Goal: Task Accomplishment & Management: Complete application form

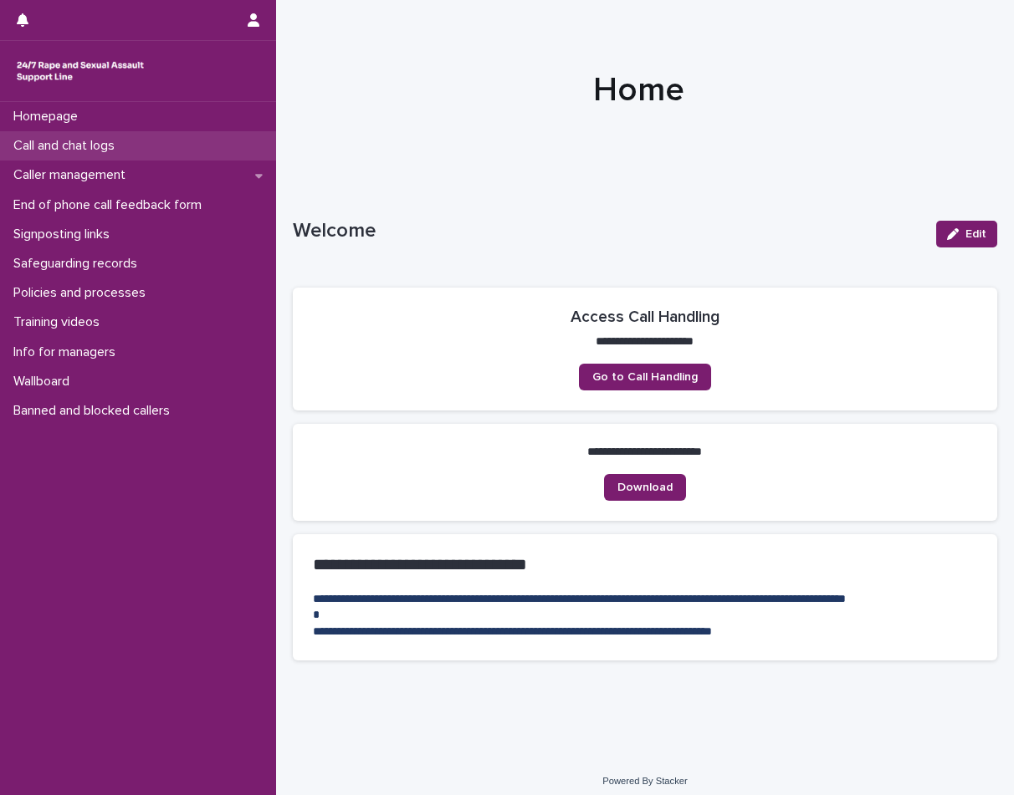
click at [120, 156] on div "Call and chat logs" at bounding box center [138, 145] width 276 height 29
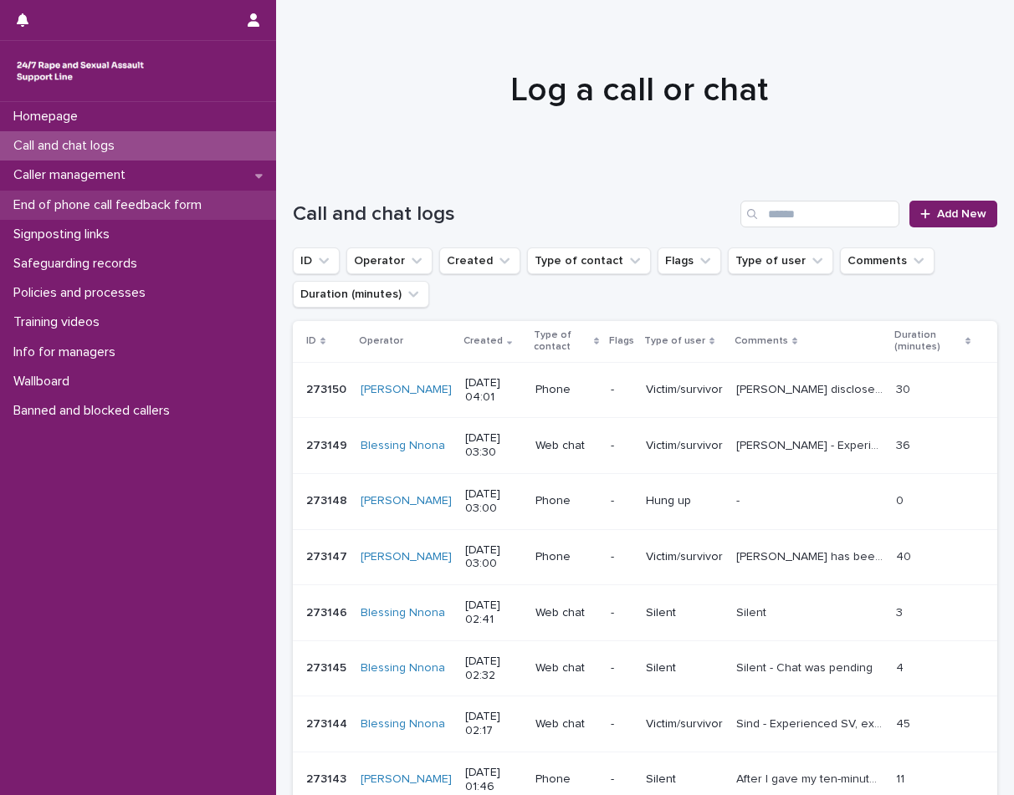
click at [83, 202] on p "End of phone call feedback form" at bounding box center [111, 205] width 208 height 16
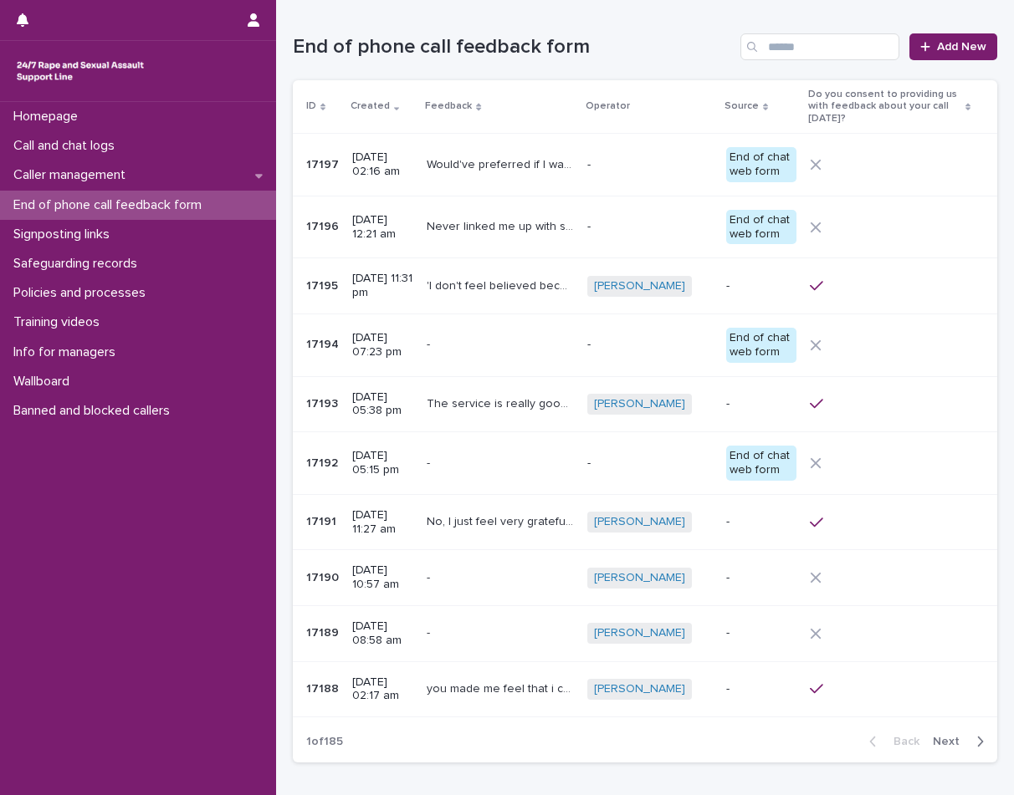
click at [335, 156] on p "17197" at bounding box center [324, 164] width 36 height 18
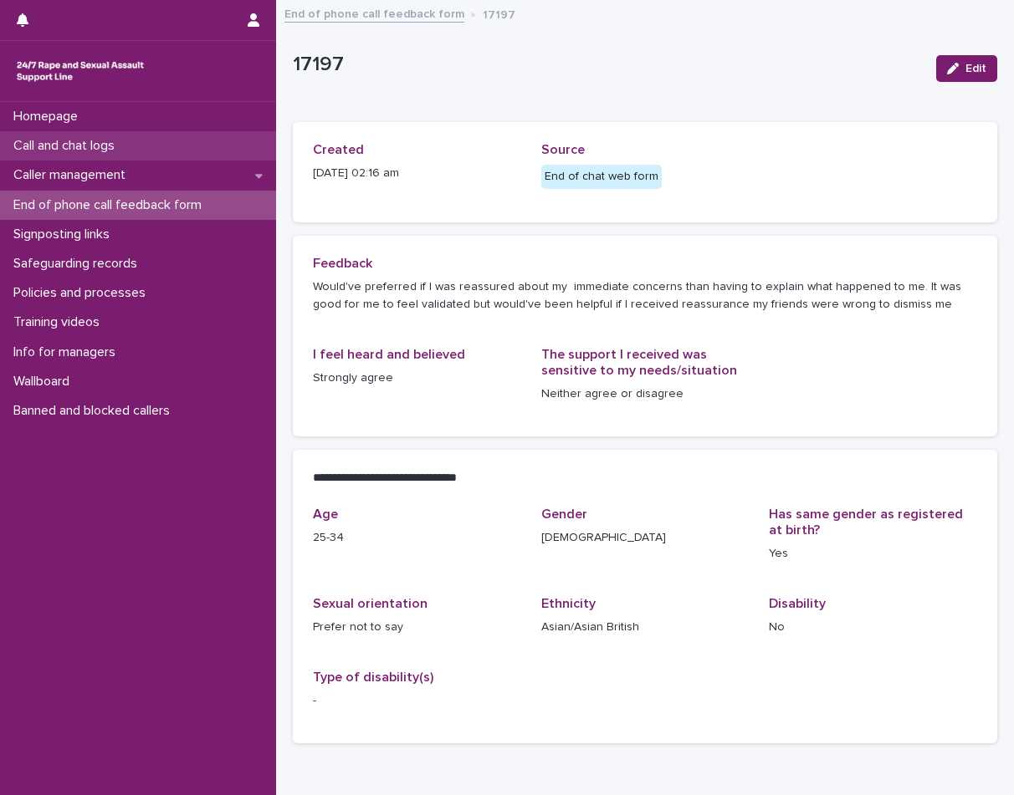
click at [53, 138] on p "Call and chat logs" at bounding box center [67, 146] width 121 height 16
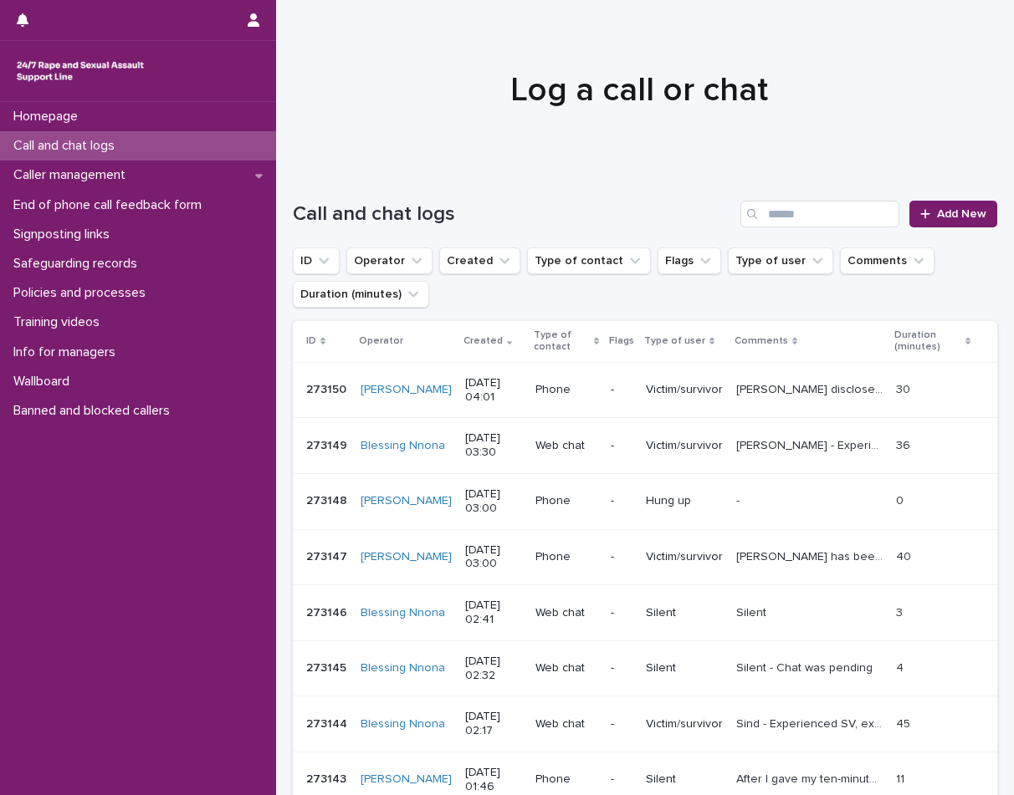
click at [159, 148] on div "Call and chat logs" at bounding box center [138, 145] width 276 height 29
click at [958, 220] on link "Add New" at bounding box center [953, 214] width 88 height 27
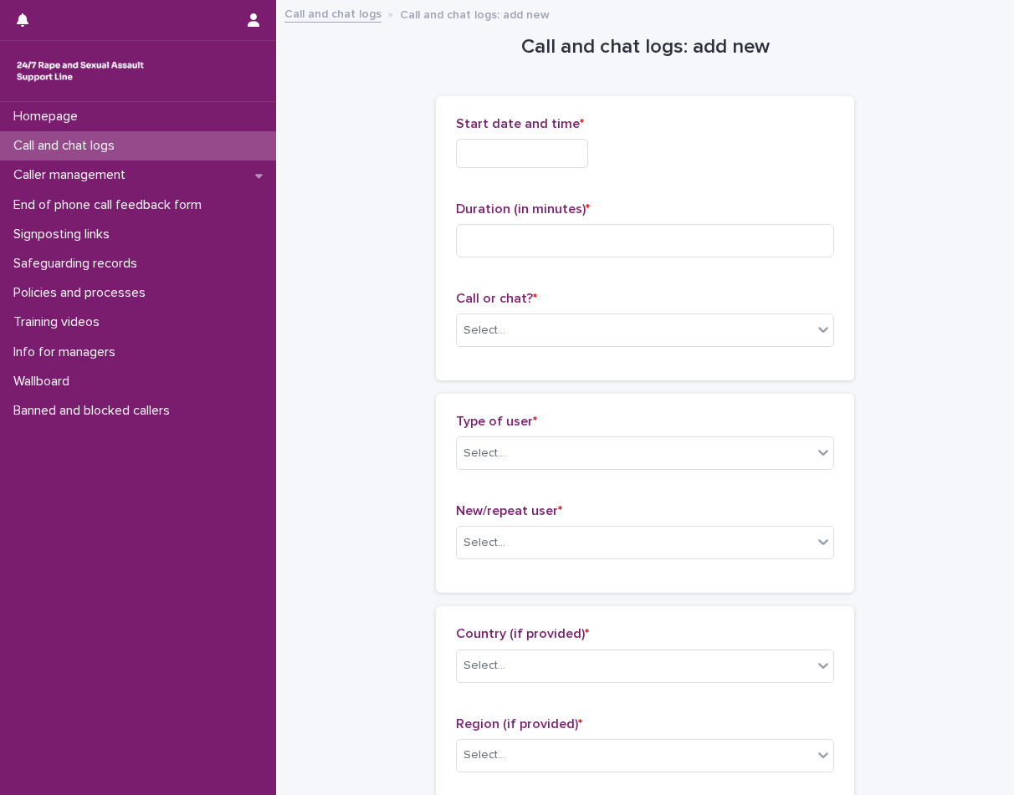
click at [546, 160] on input "text" at bounding box center [522, 153] width 132 height 29
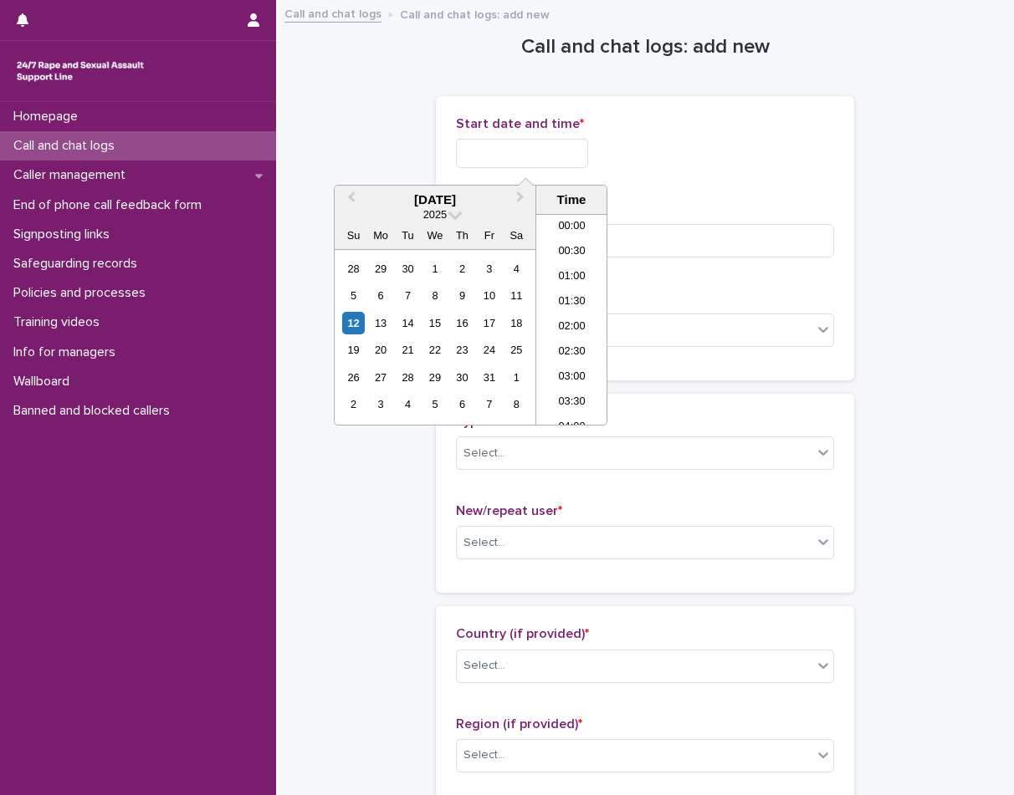
scroll to position [109, 0]
click at [562, 309] on li "04:00" at bounding box center [571, 319] width 71 height 25
type input "**********"
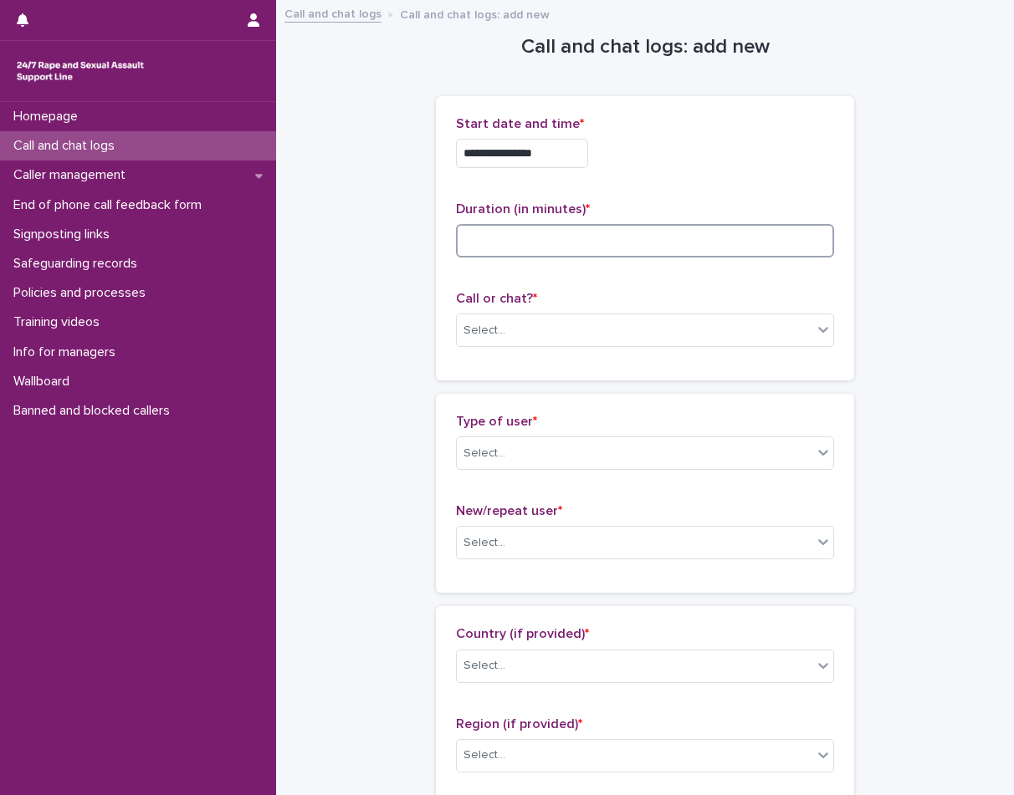
click at [558, 231] on input at bounding box center [645, 240] width 378 height 33
type input "*"
click at [540, 341] on div "Select..." at bounding box center [635, 331] width 356 height 28
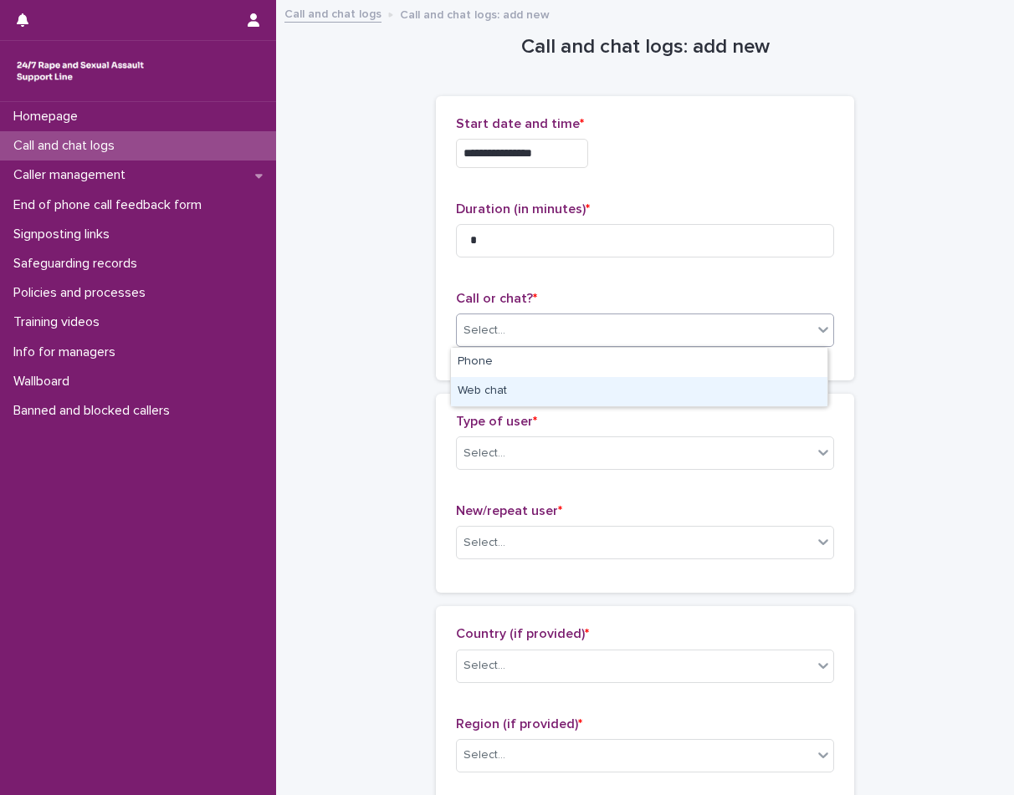
click at [535, 391] on div "Web chat" at bounding box center [639, 391] width 376 height 29
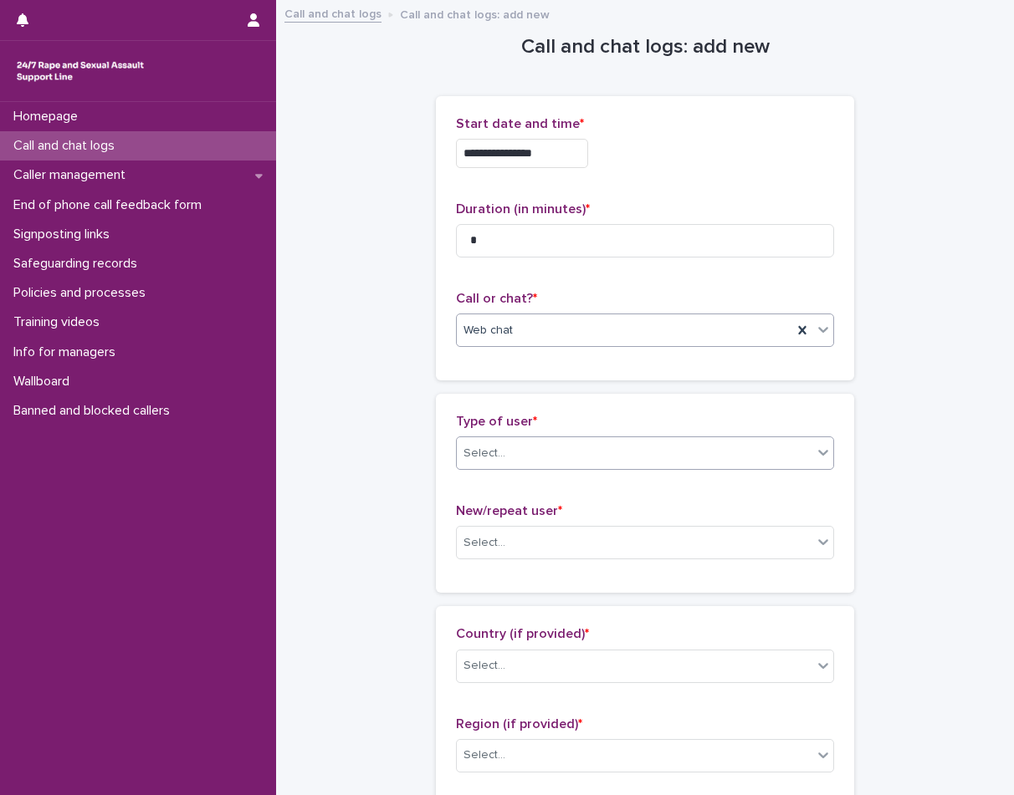
click at [536, 458] on div "Select..." at bounding box center [635, 454] width 356 height 28
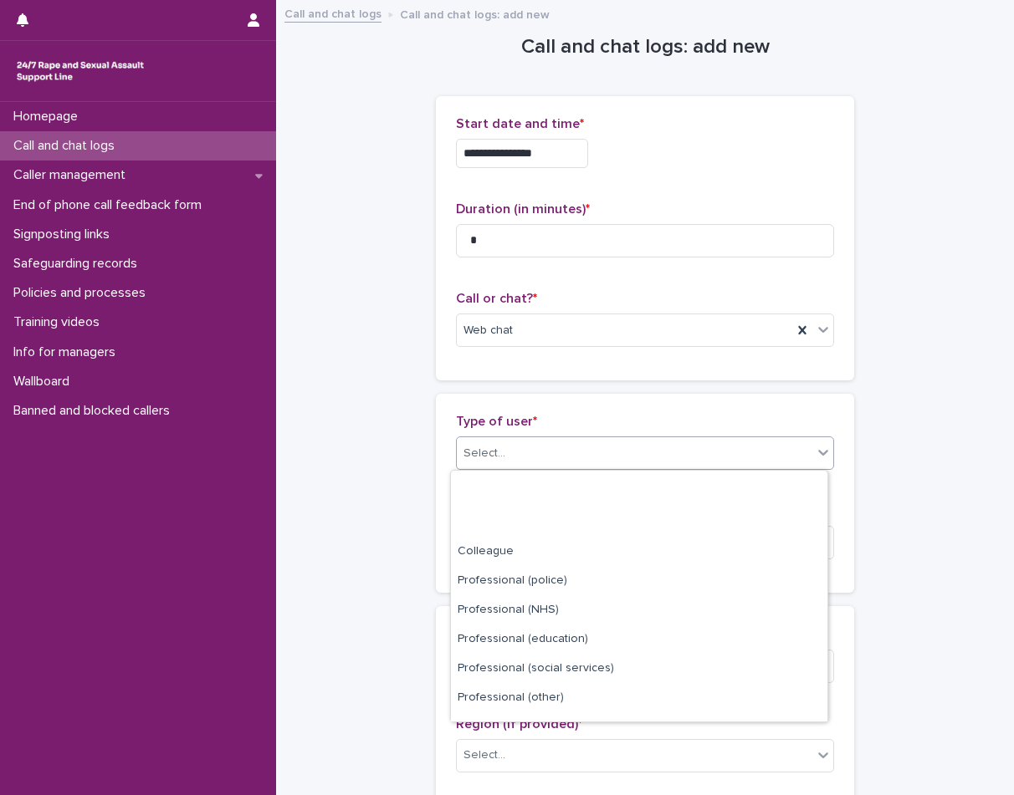
scroll to position [188, 0]
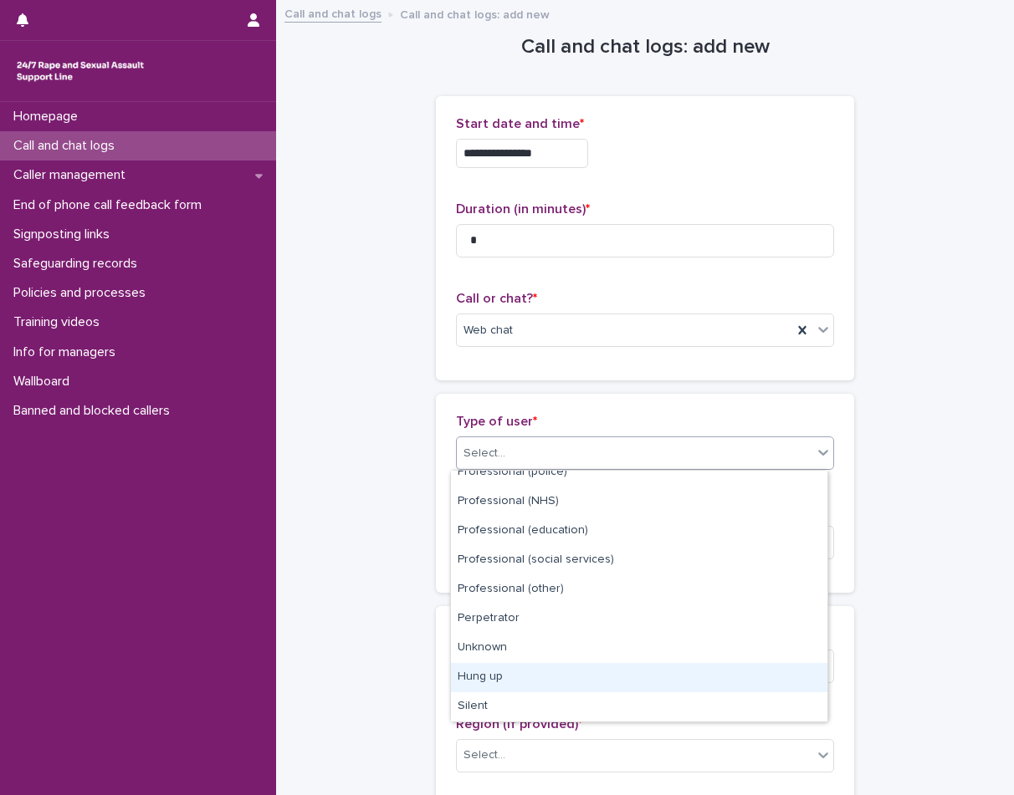
click at [507, 664] on div "Hung up" at bounding box center [639, 677] width 376 height 29
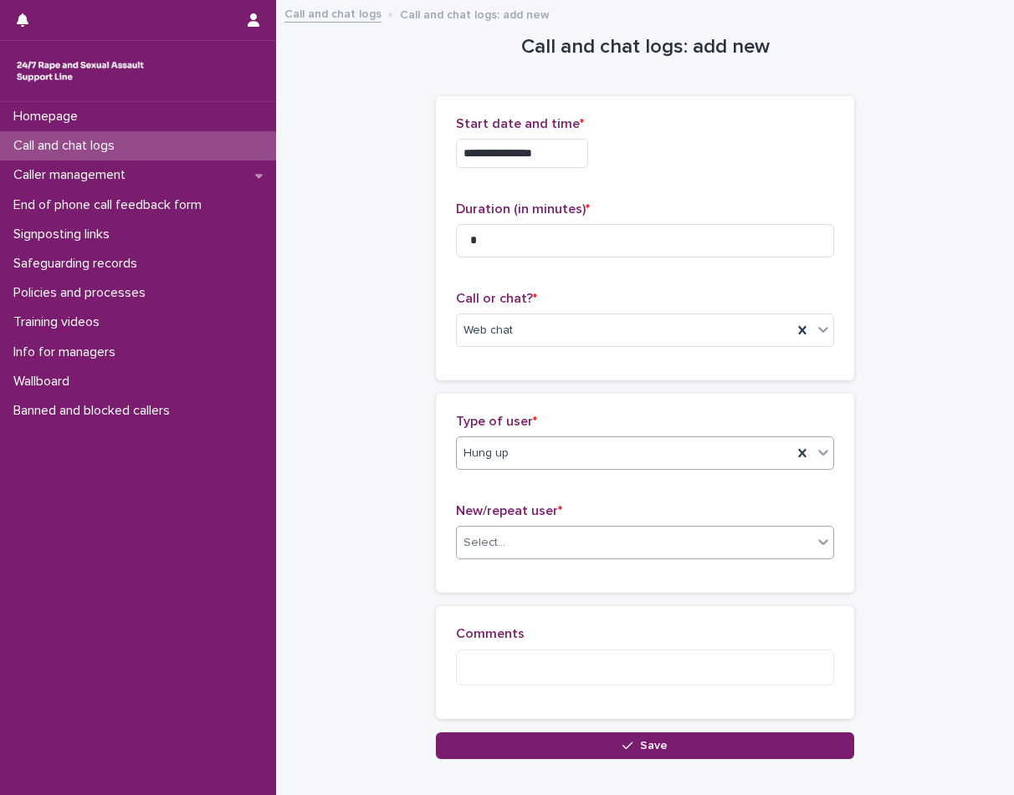
click at [504, 534] on div "Select..." at bounding box center [635, 543] width 356 height 28
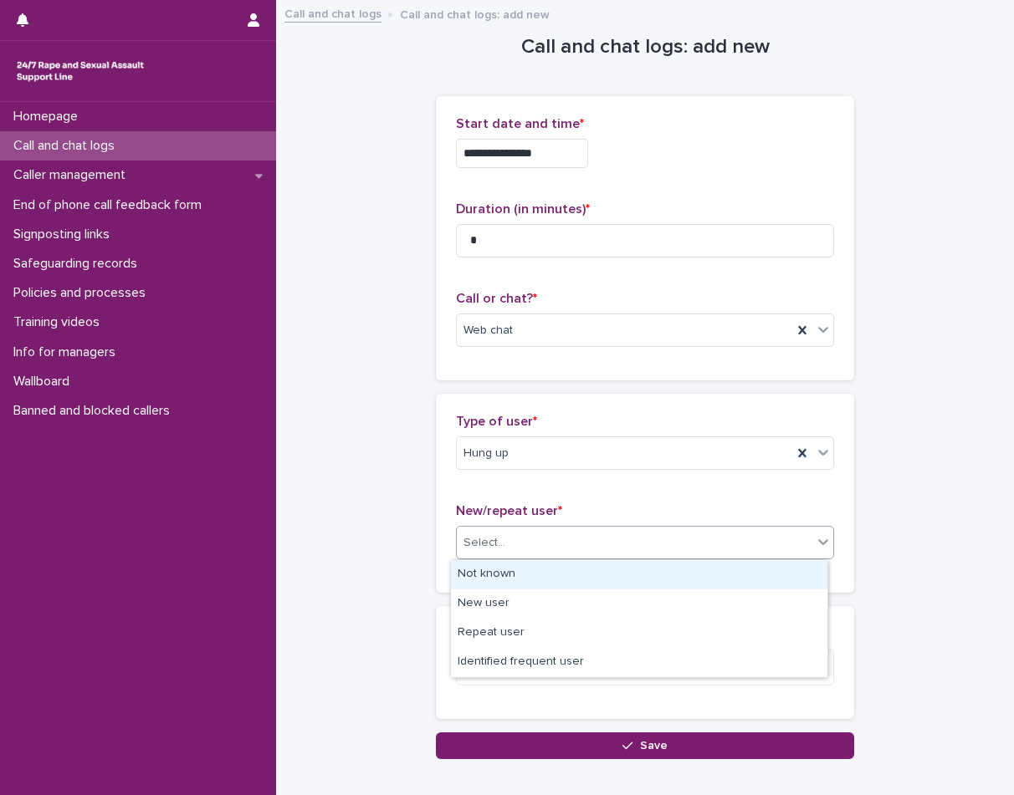
click at [493, 582] on div "Not known" at bounding box center [639, 574] width 376 height 29
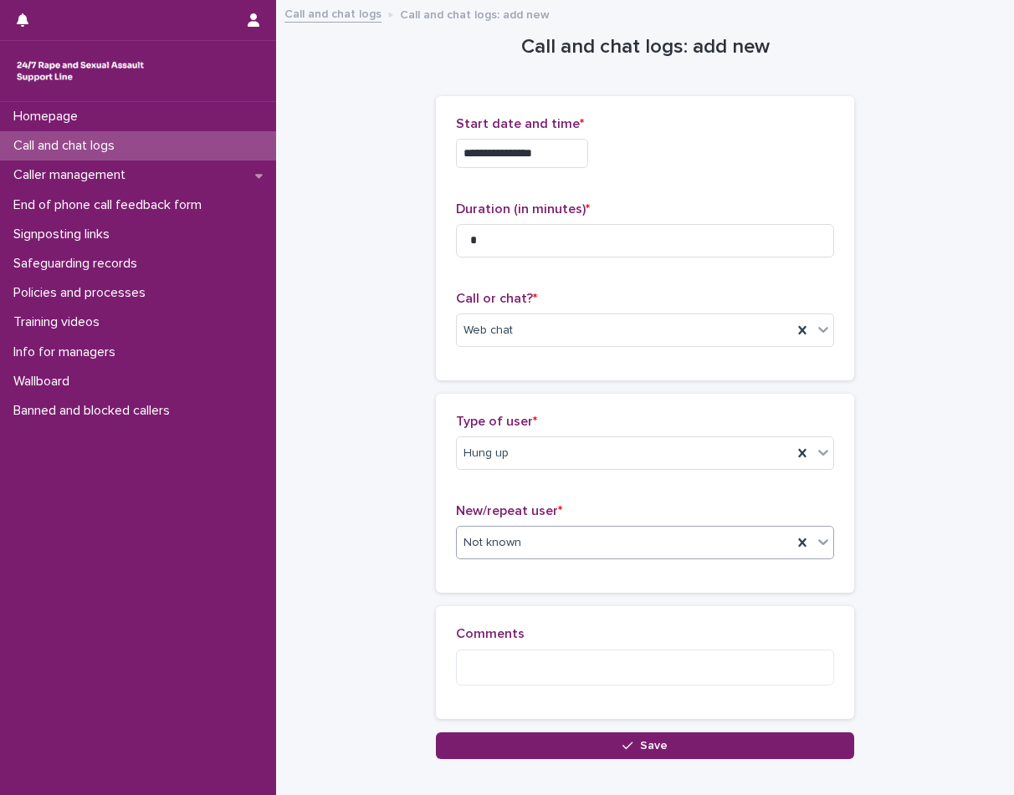
click at [571, 737] on button "Save" at bounding box center [645, 746] width 418 height 27
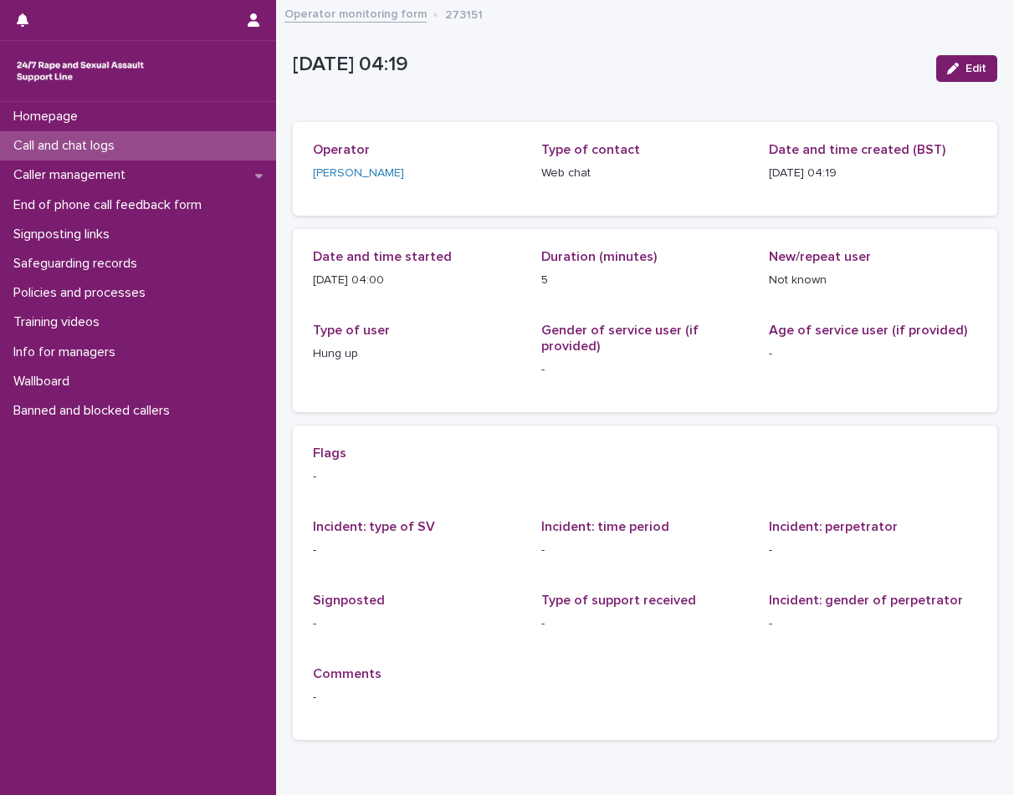
click at [94, 141] on p "Call and chat logs" at bounding box center [67, 146] width 121 height 16
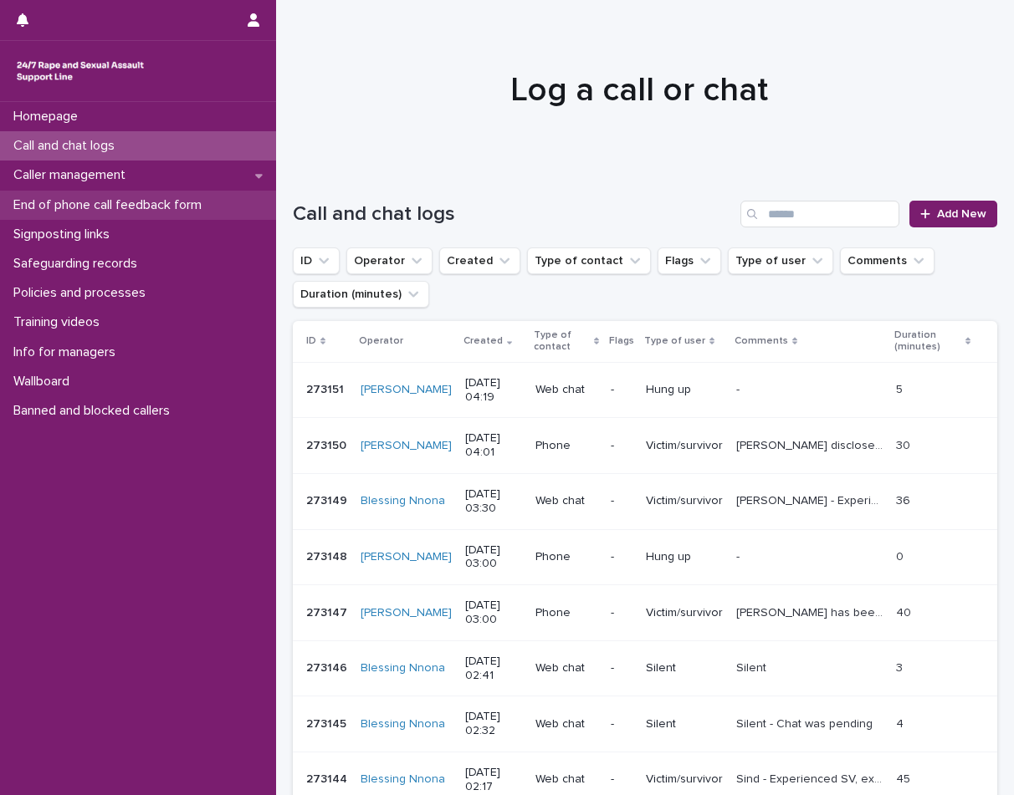
click at [121, 196] on div "End of phone call feedback form" at bounding box center [138, 205] width 276 height 29
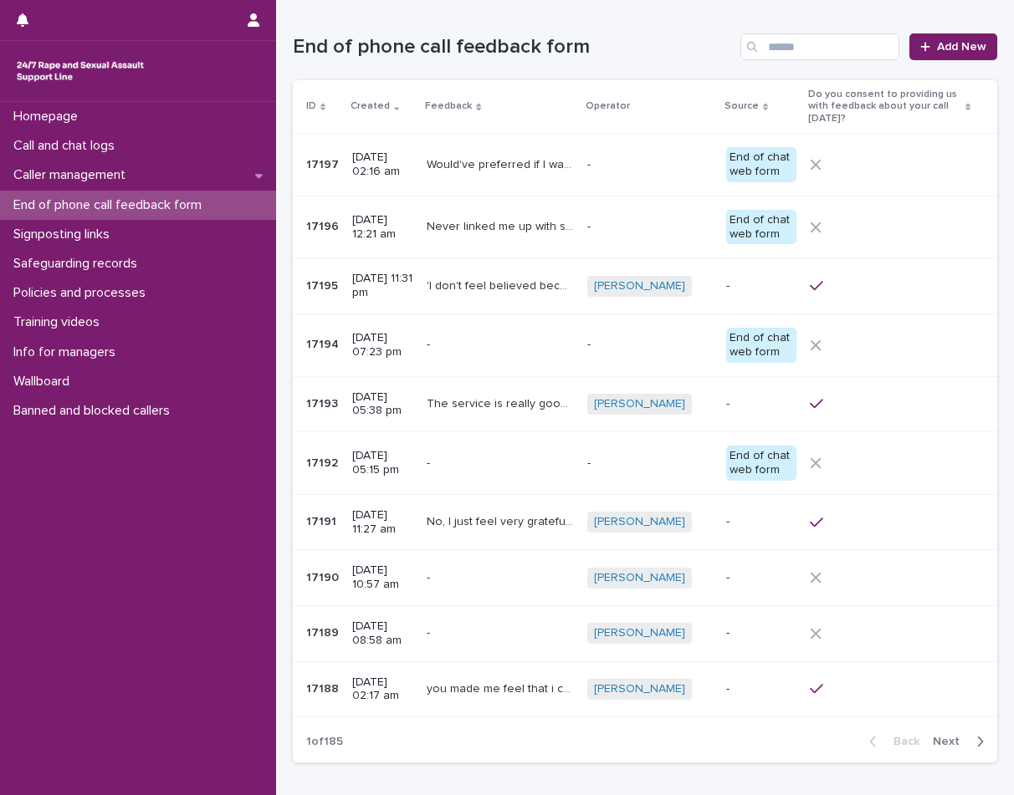
click at [491, 218] on p "Never linked me up with someone to speak to." at bounding box center [502, 226] width 151 height 18
click at [96, 145] on p "Call and chat logs" at bounding box center [67, 146] width 121 height 16
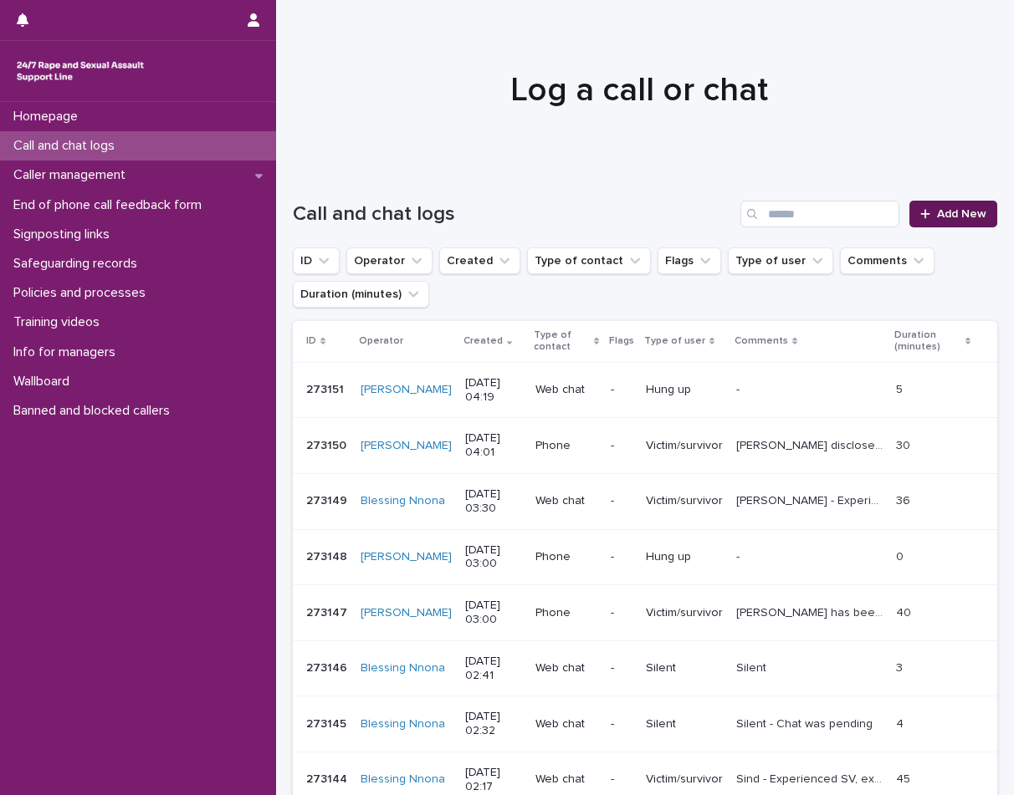
click at [936, 225] on link "Add New" at bounding box center [953, 214] width 88 height 27
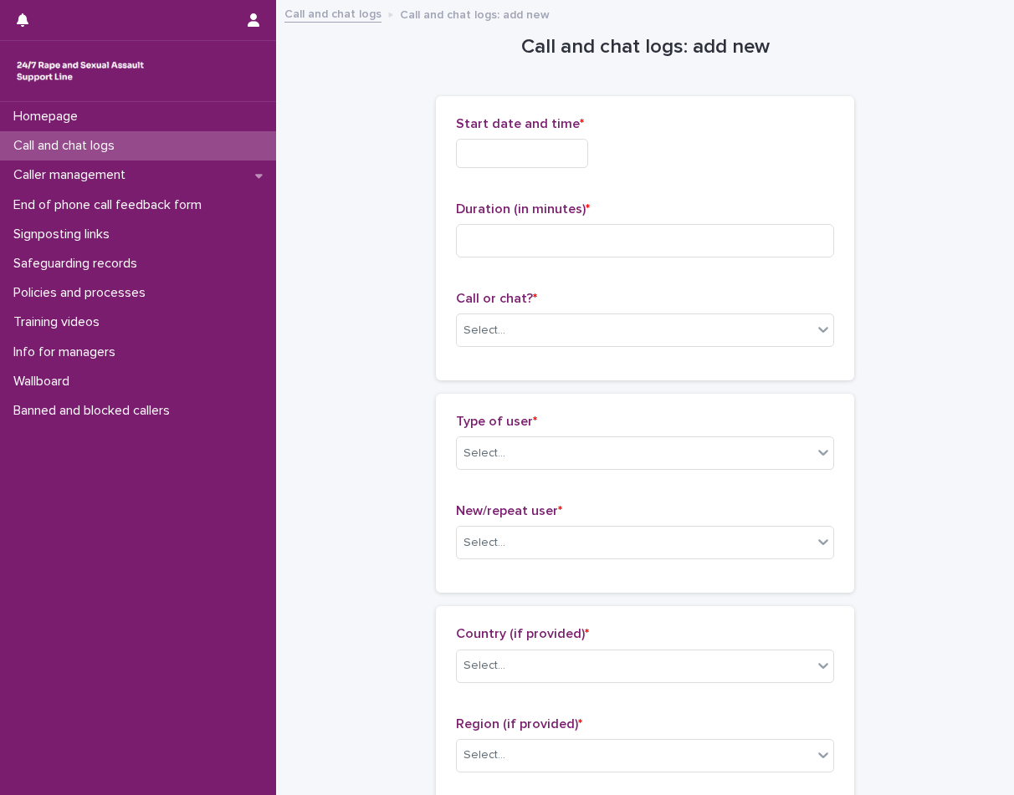
click at [567, 140] on input "text" at bounding box center [522, 153] width 132 height 29
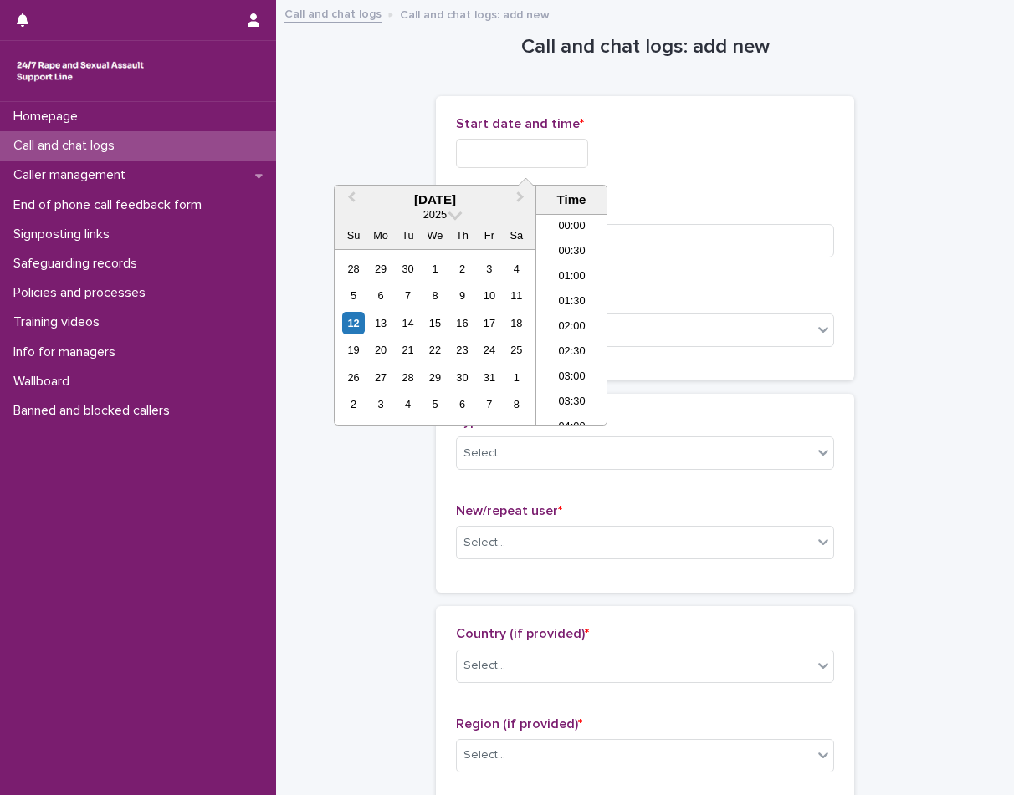
scroll to position [109, 0]
click at [559, 322] on li "04:00" at bounding box center [571, 319] width 71 height 25
click at [574, 145] on input "**********" at bounding box center [522, 153] width 132 height 29
type input "**********"
click at [648, 233] on input at bounding box center [645, 240] width 378 height 33
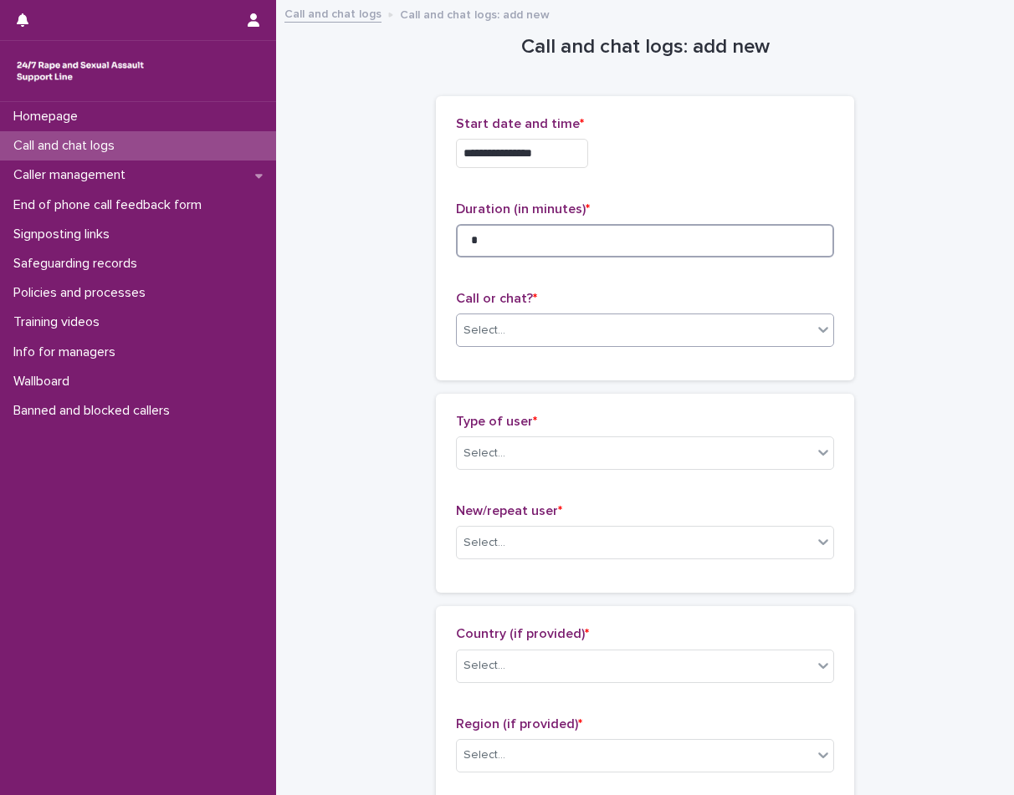
type input "*"
click at [633, 319] on div "Select..." at bounding box center [635, 331] width 356 height 28
click at [591, 245] on input "*" at bounding box center [645, 240] width 378 height 33
type input "*"
click at [473, 337] on div "Select..." at bounding box center [484, 331] width 42 height 18
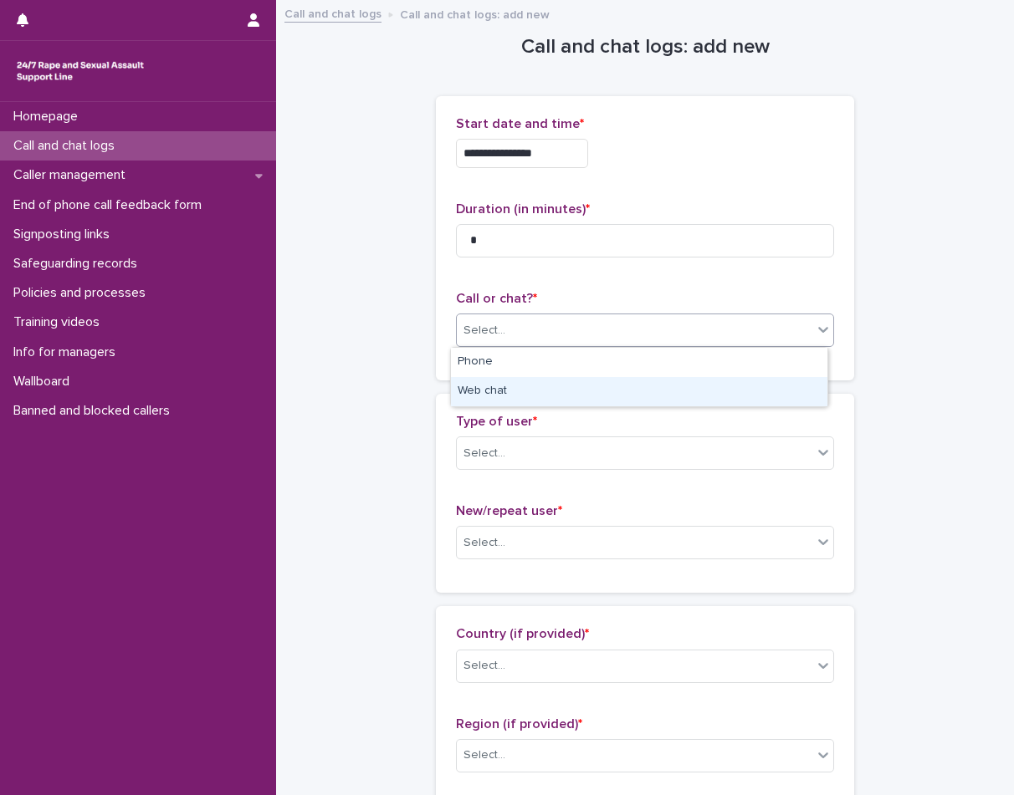
drag, startPoint x: 469, startPoint y: 376, endPoint x: 467, endPoint y: 390, distance: 14.4
click at [467, 390] on div "Web chat" at bounding box center [639, 391] width 376 height 29
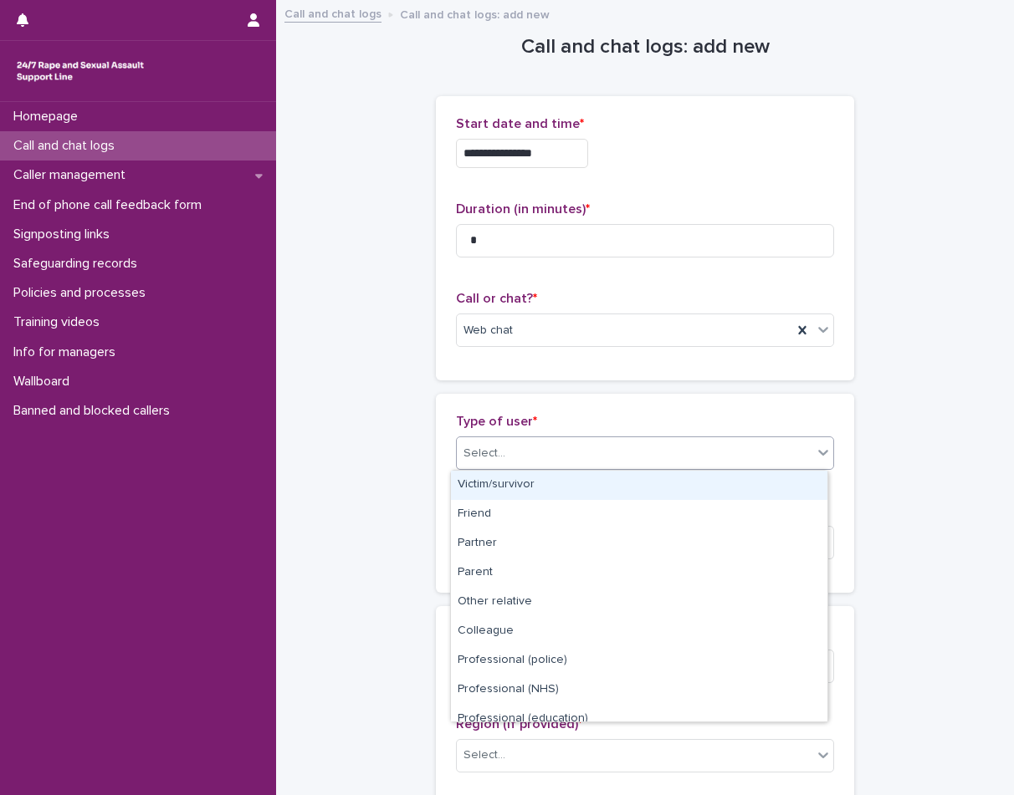
click at [466, 462] on div "Select..." at bounding box center [484, 454] width 42 height 18
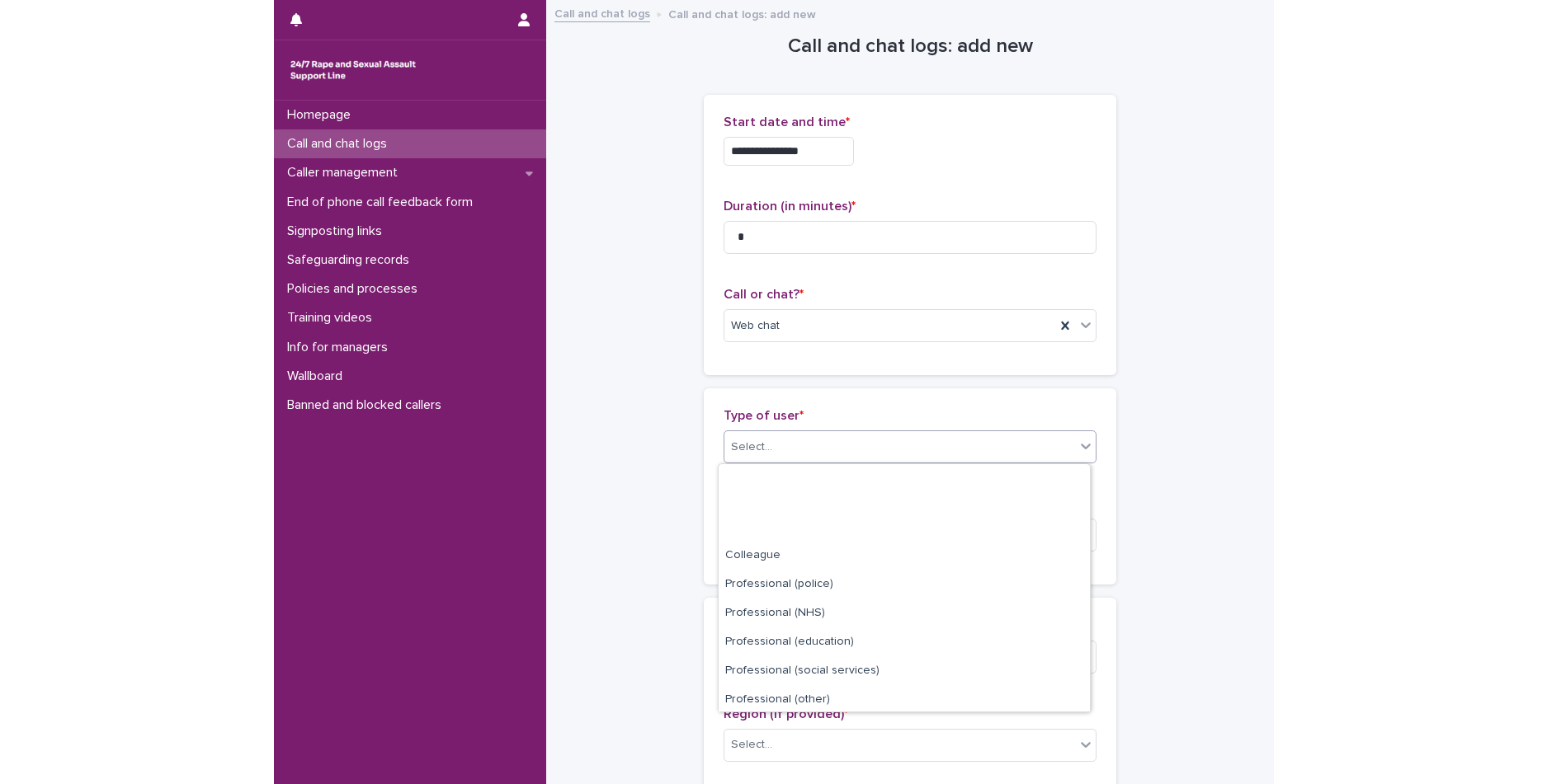
scroll to position [185, 0]
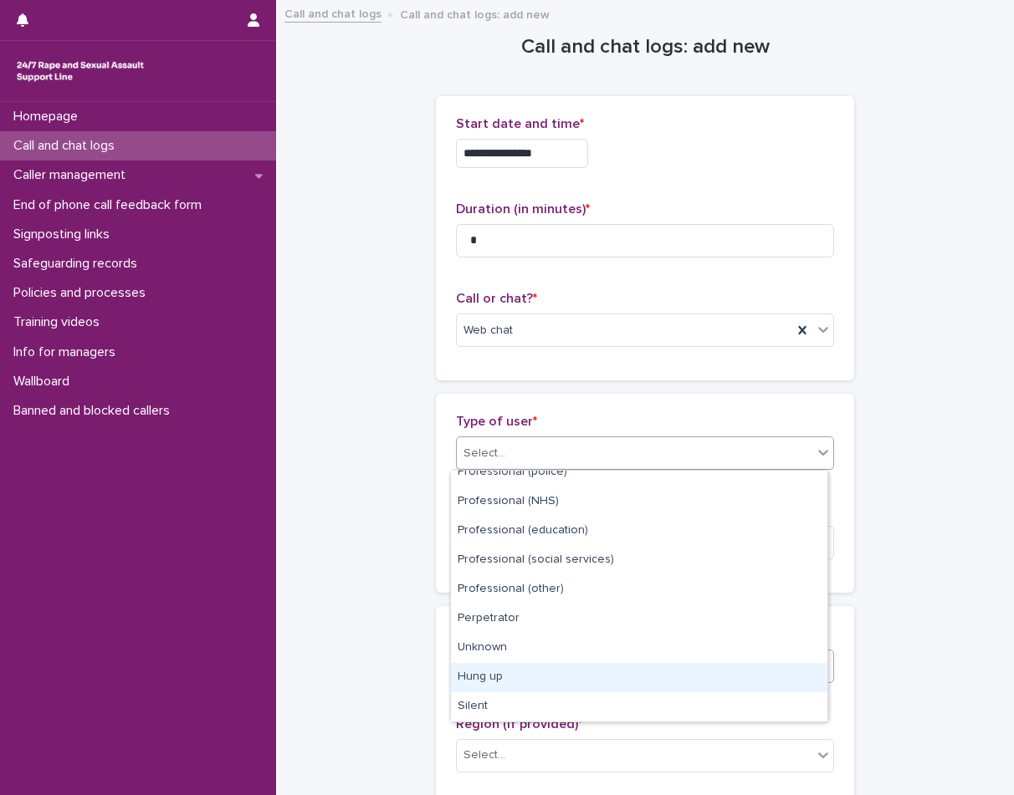
click at [487, 672] on div "Hung up" at bounding box center [639, 677] width 376 height 29
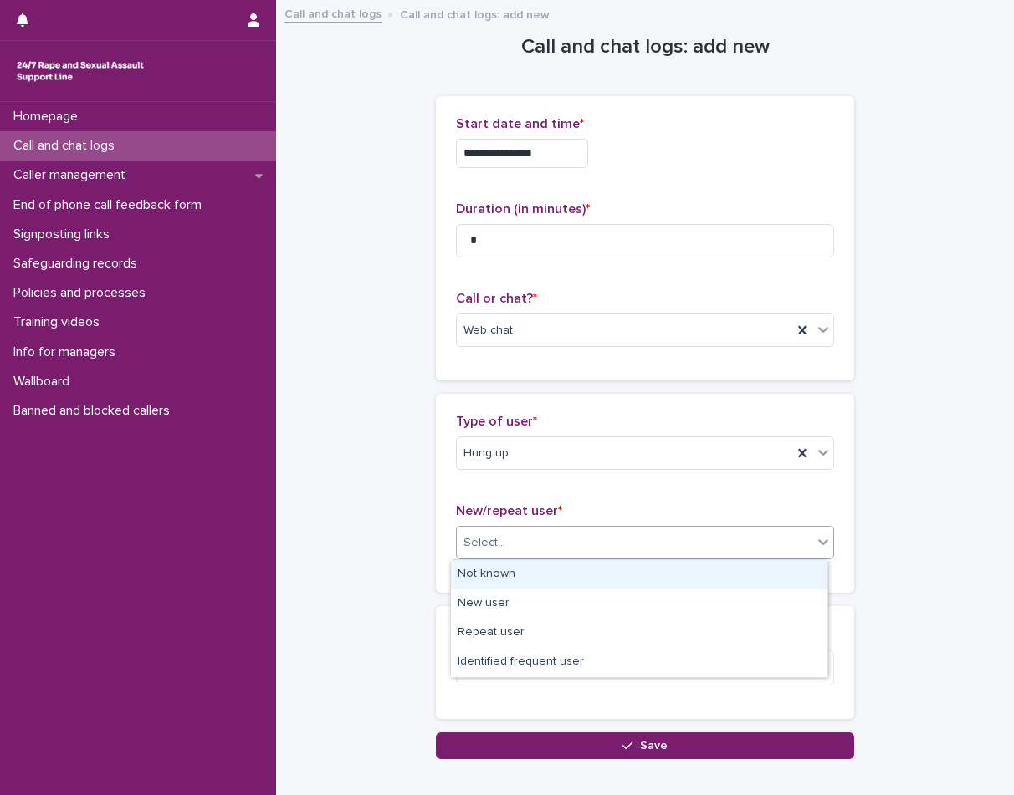
drag, startPoint x: 482, startPoint y: 541, endPoint x: 479, endPoint y: 565, distance: 23.6
click at [481, 545] on div "Select..." at bounding box center [484, 544] width 42 height 18
click at [489, 581] on div "Not known" at bounding box center [639, 574] width 376 height 29
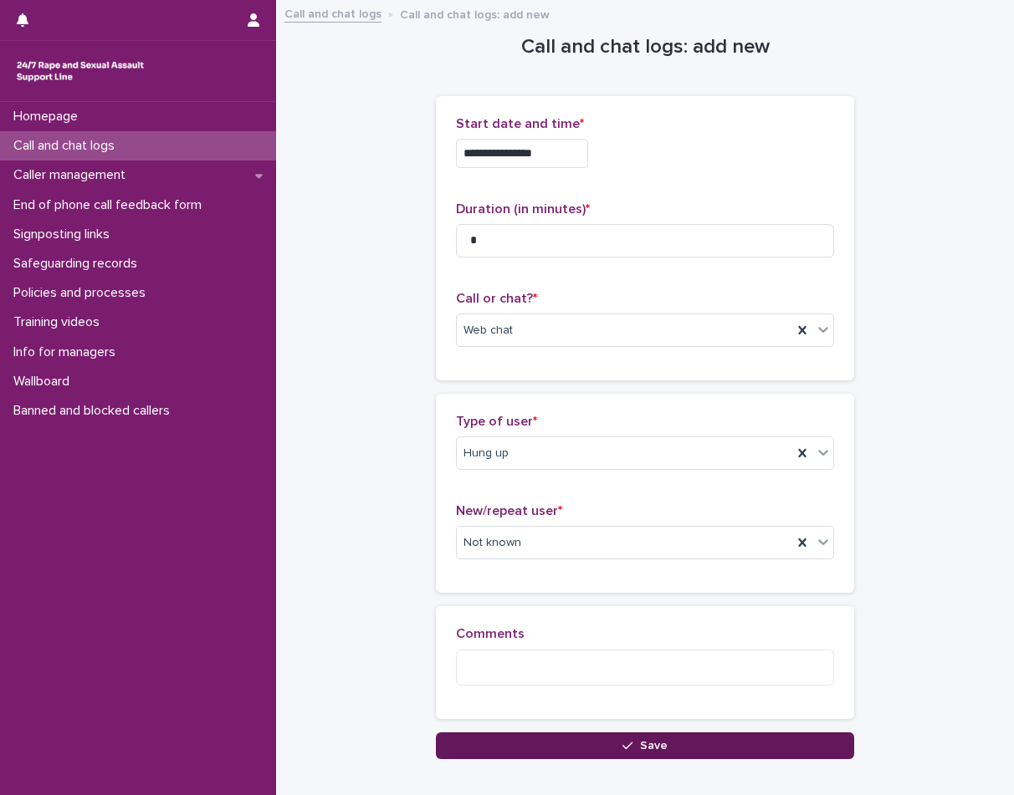
click at [517, 737] on button "Save" at bounding box center [645, 746] width 418 height 27
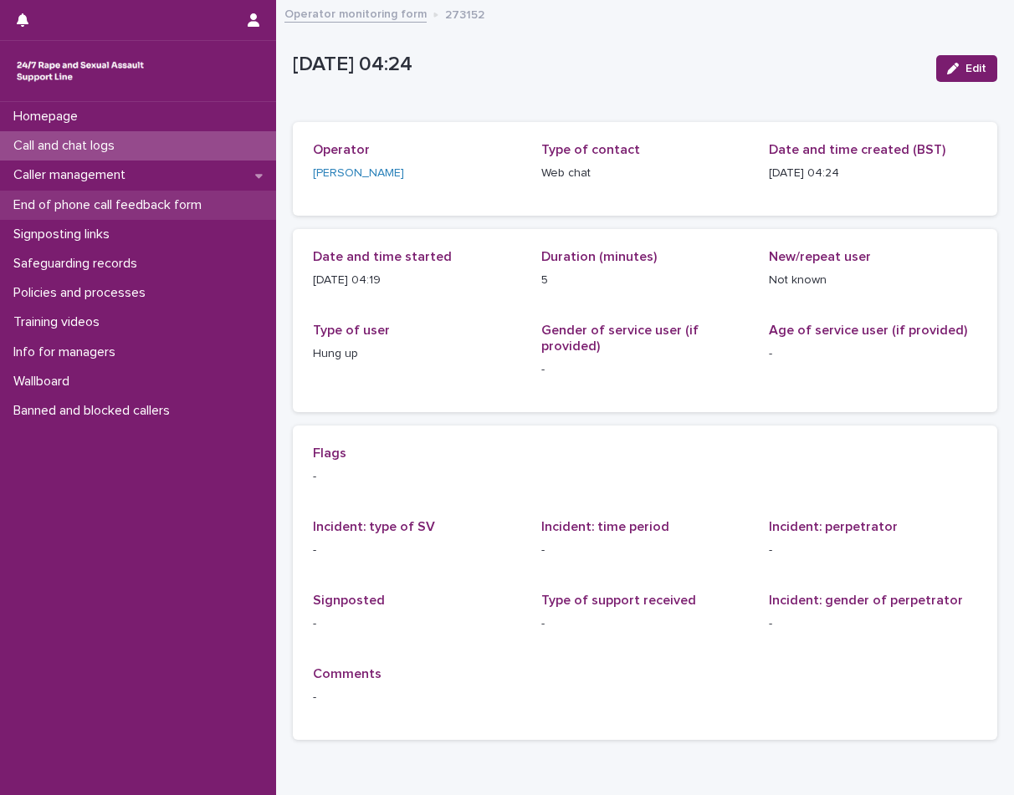
click at [101, 201] on p "End of phone call feedback form" at bounding box center [111, 205] width 208 height 16
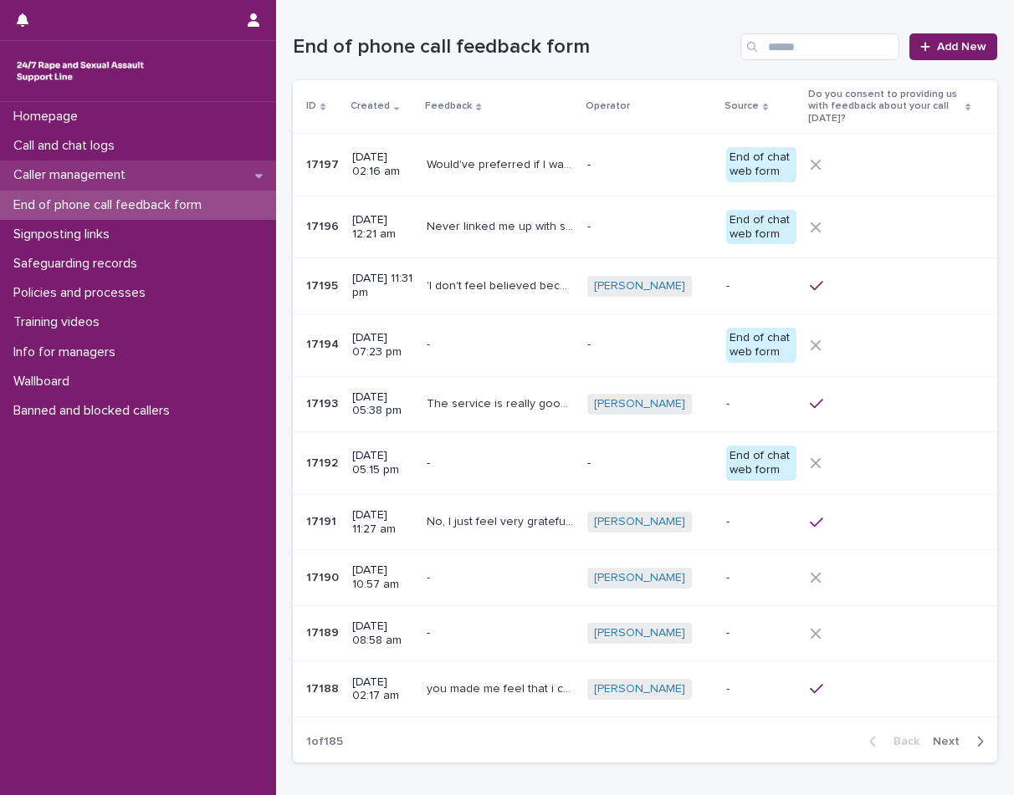
click at [66, 169] on p "Caller management" at bounding box center [73, 175] width 132 height 16
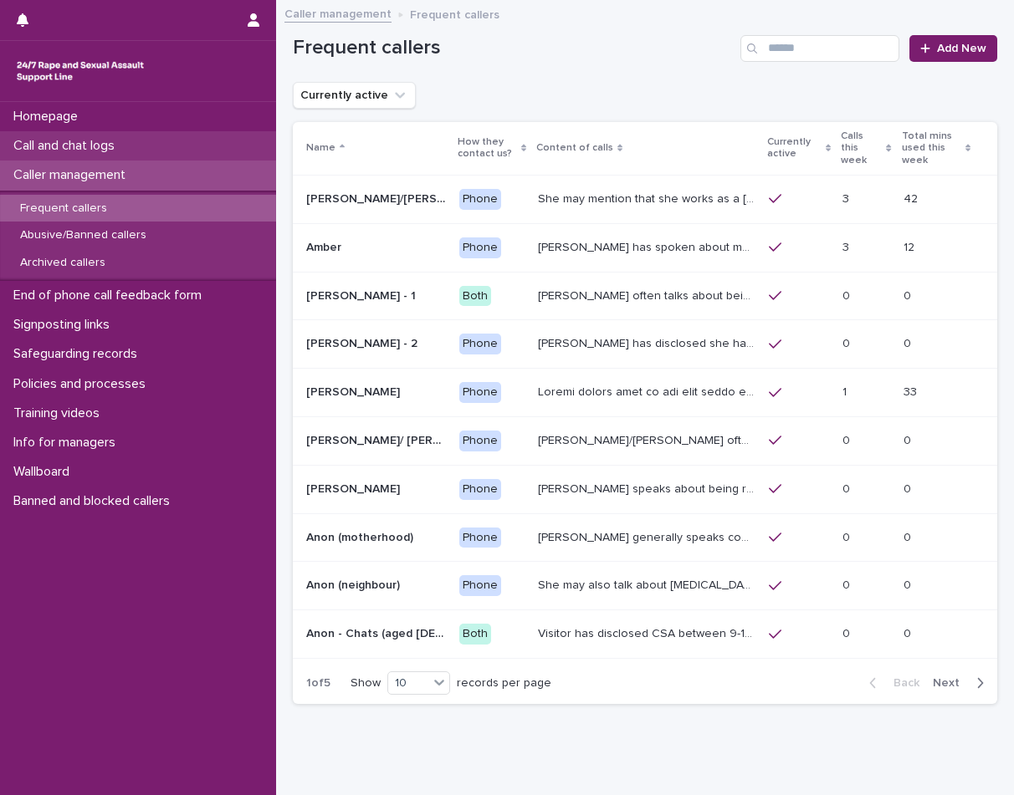
click at [67, 145] on p "Call and chat logs" at bounding box center [67, 146] width 121 height 16
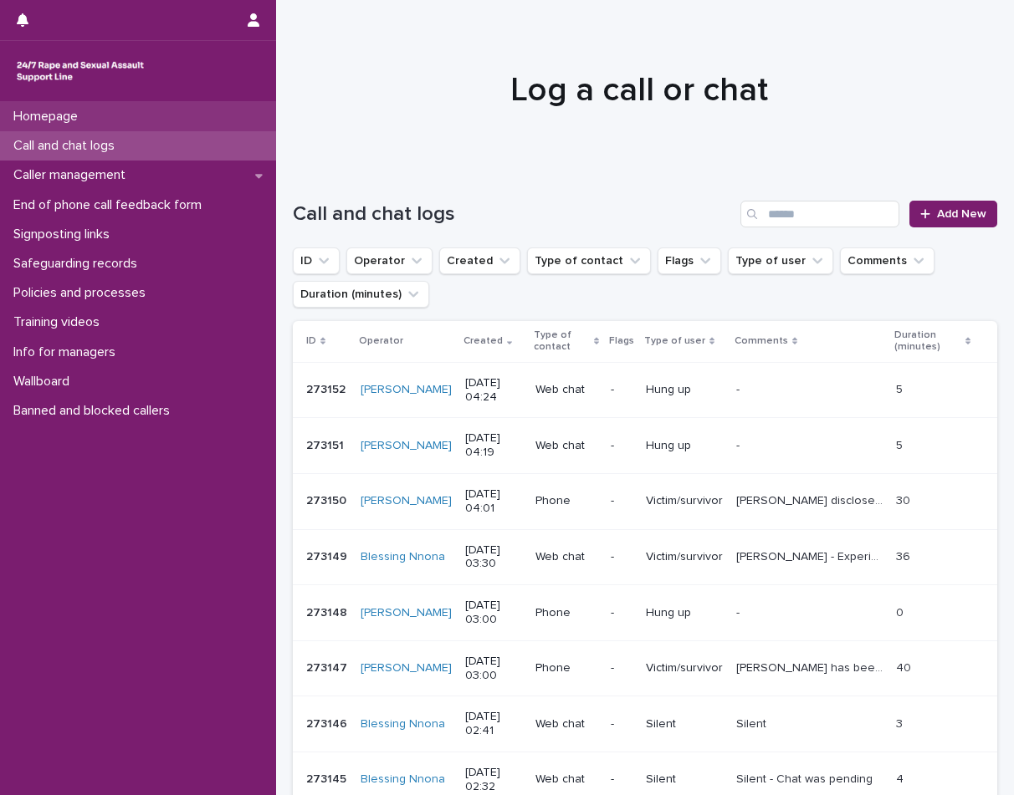
click at [43, 103] on div "Homepage" at bounding box center [138, 116] width 276 height 29
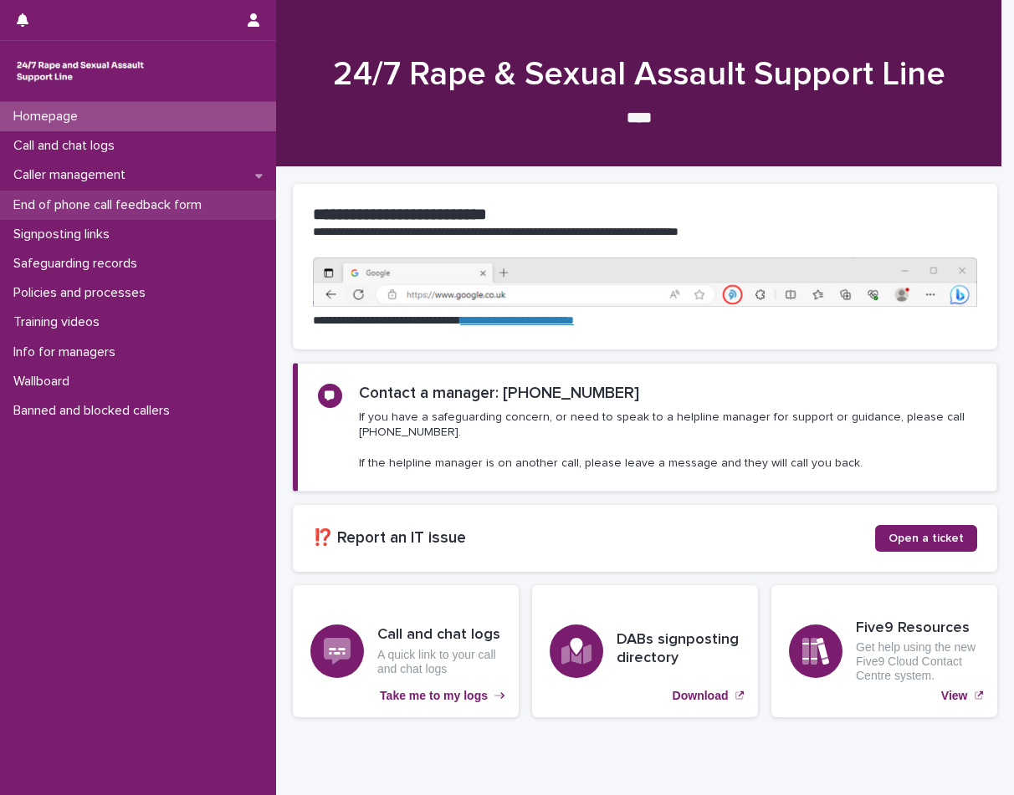
click at [82, 212] on p "End of phone call feedback form" at bounding box center [111, 205] width 208 height 16
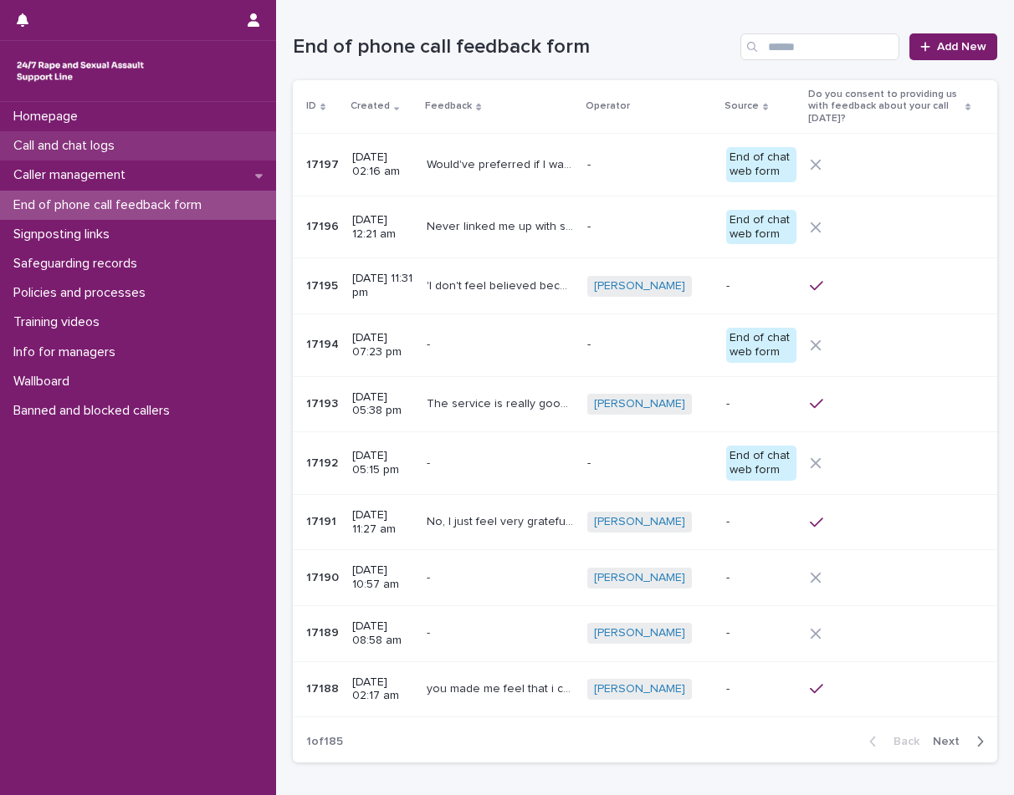
click at [93, 146] on p "Call and chat logs" at bounding box center [67, 146] width 121 height 16
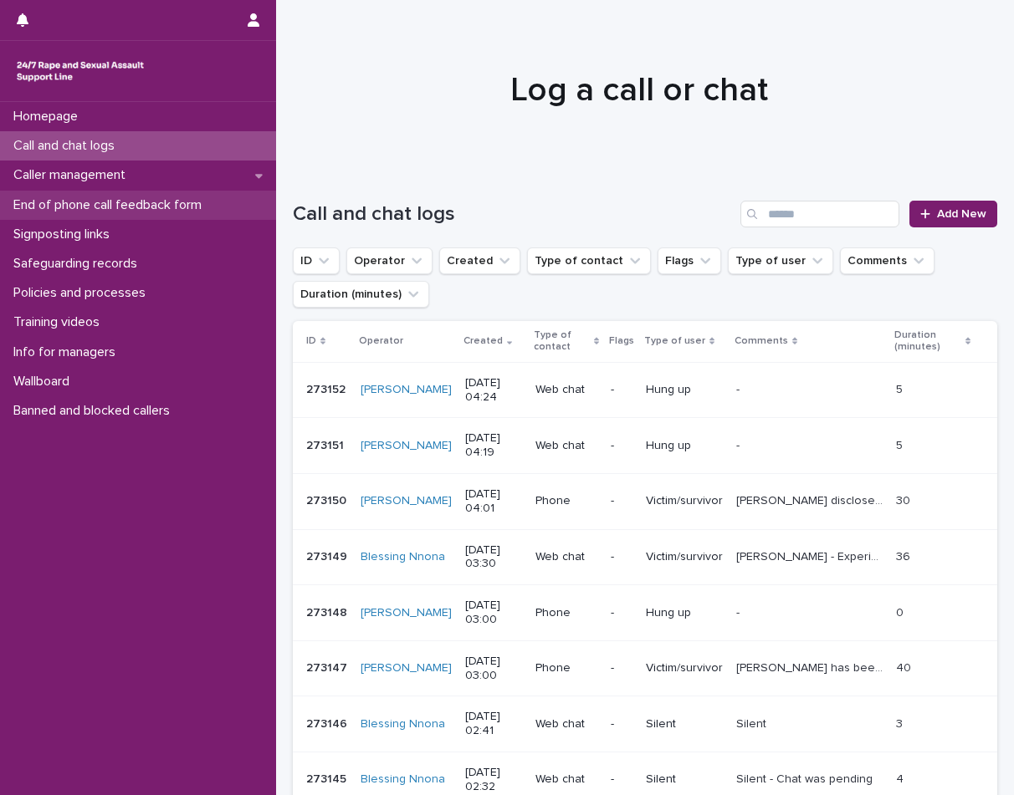
click at [100, 198] on p "End of phone call feedback form" at bounding box center [111, 205] width 208 height 16
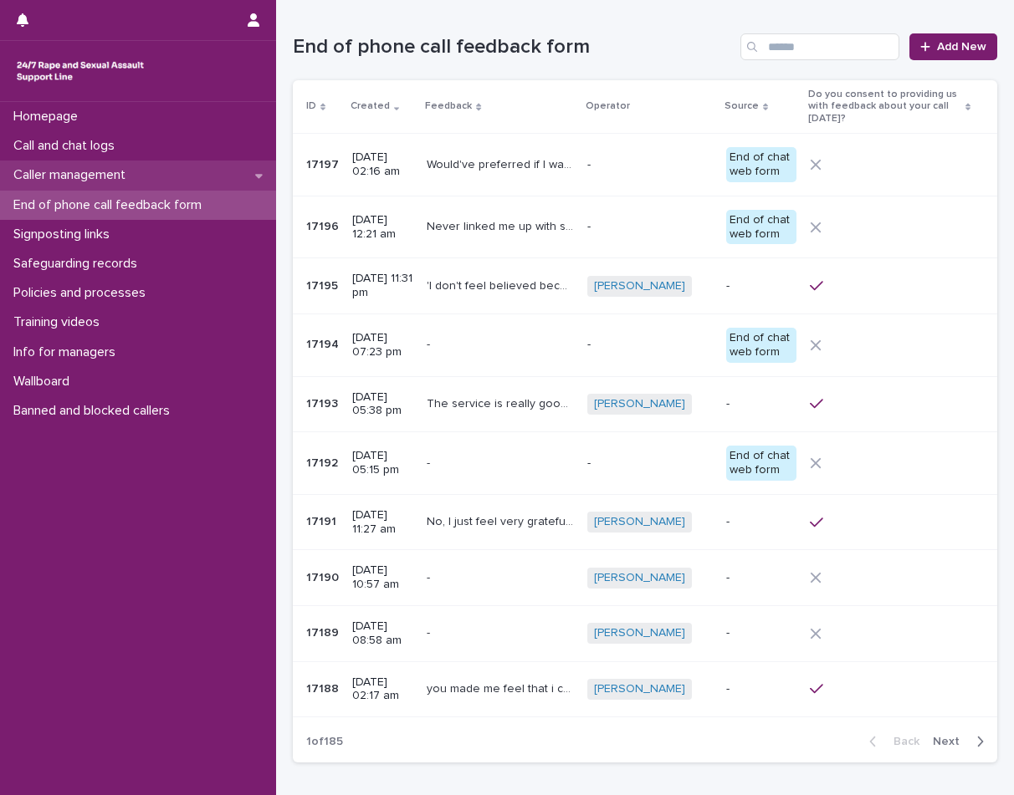
click at [84, 166] on div "Caller management" at bounding box center [138, 175] width 276 height 29
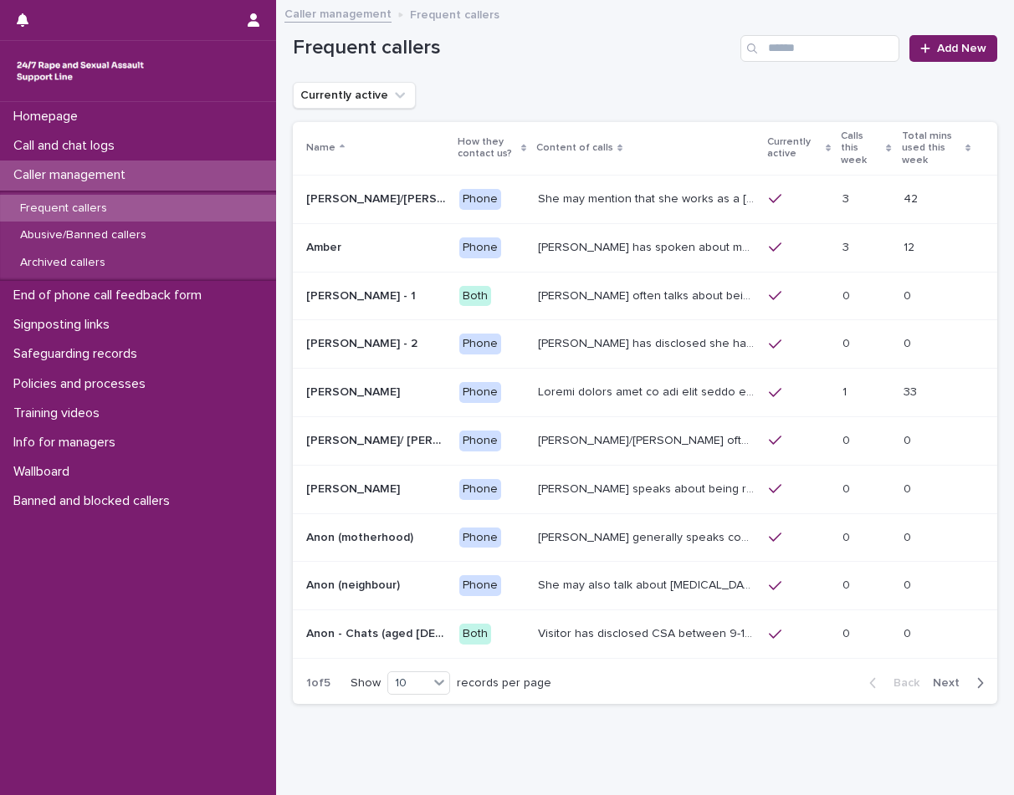
click at [96, 171] on p "Caller management" at bounding box center [73, 175] width 132 height 16
click at [89, 140] on p "Call and chat logs" at bounding box center [67, 146] width 121 height 16
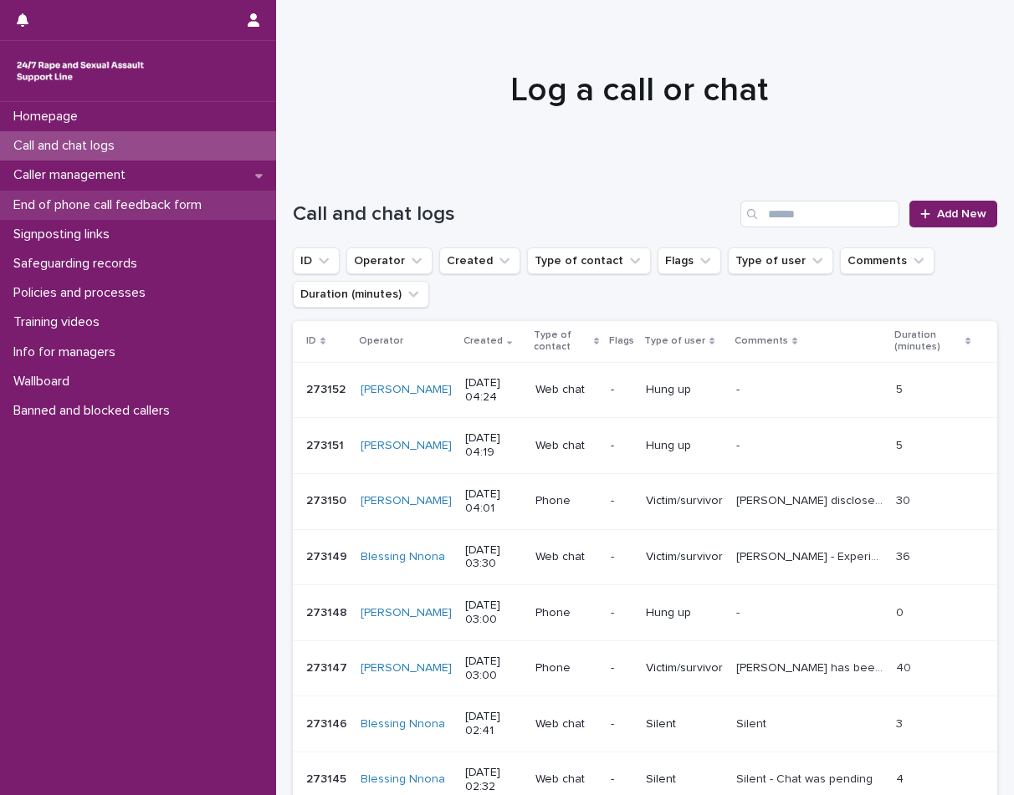
click at [144, 211] on p "End of phone call feedback form" at bounding box center [111, 205] width 208 height 16
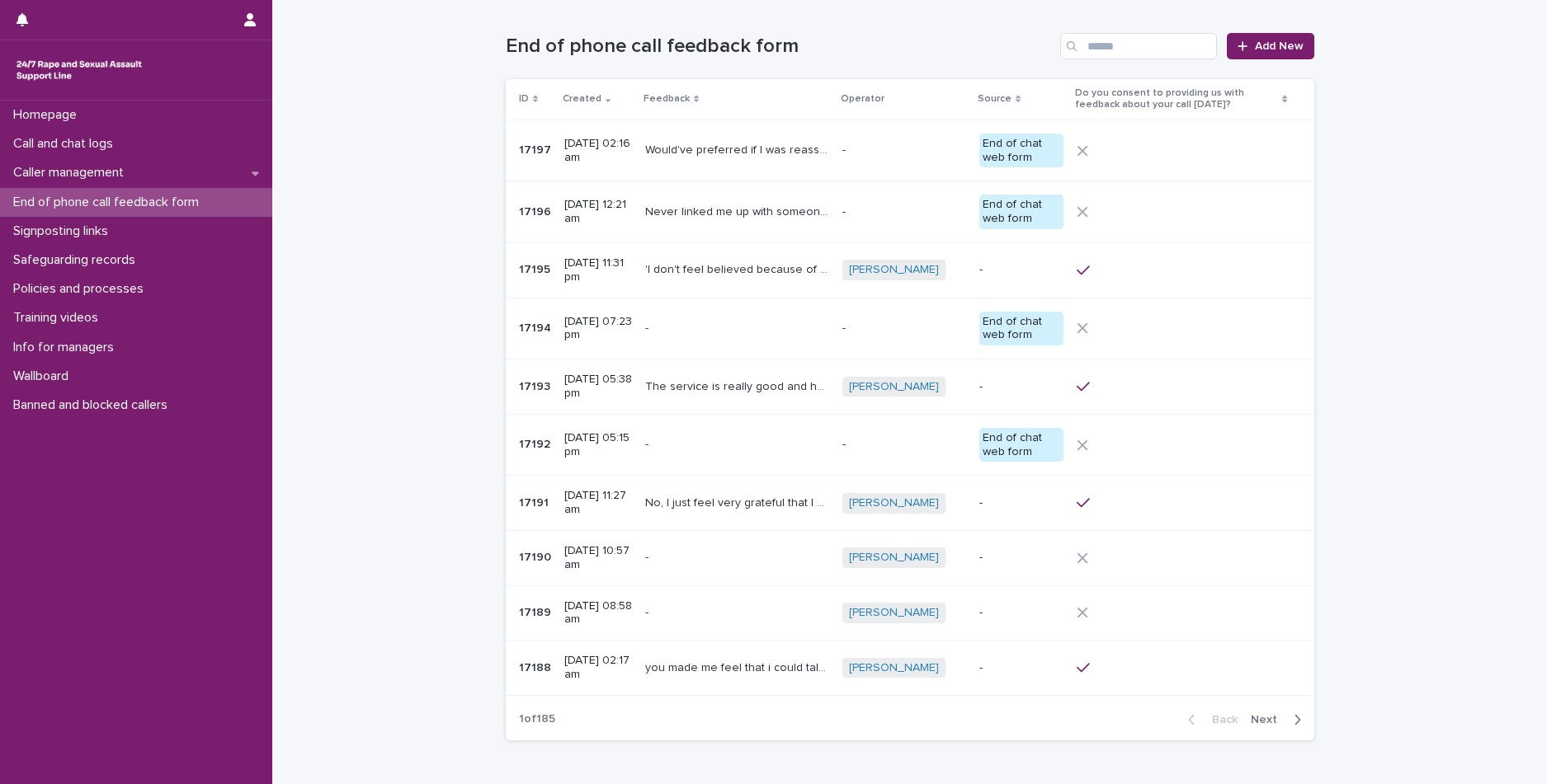
click at [794, 150] on p "Would've preferred if I was reassured about my immediate concerns than having t…" at bounding box center [739, 149] width 187 height 18
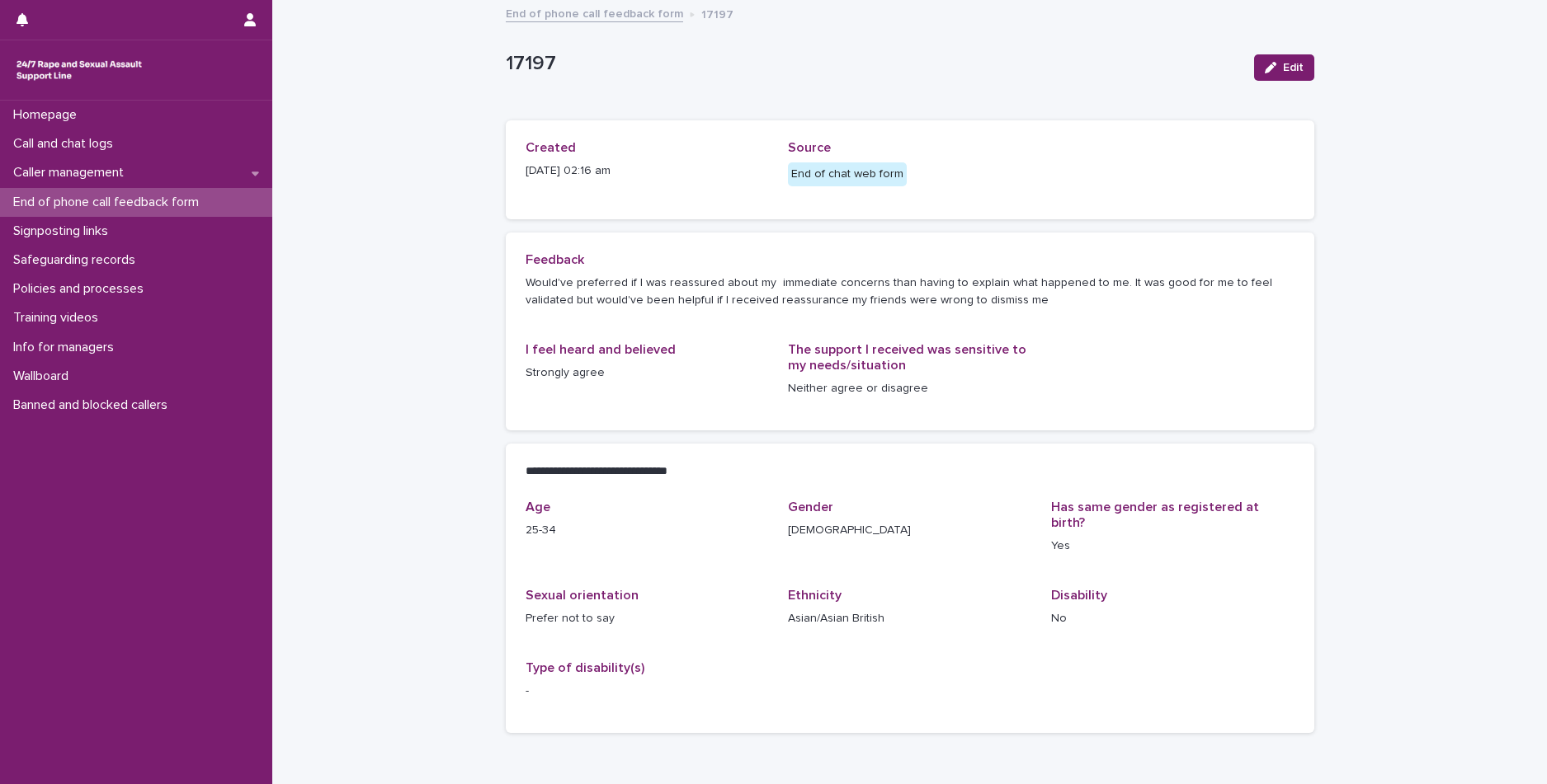
click at [91, 189] on div "End of phone call feedback form" at bounding box center [136, 202] width 272 height 29
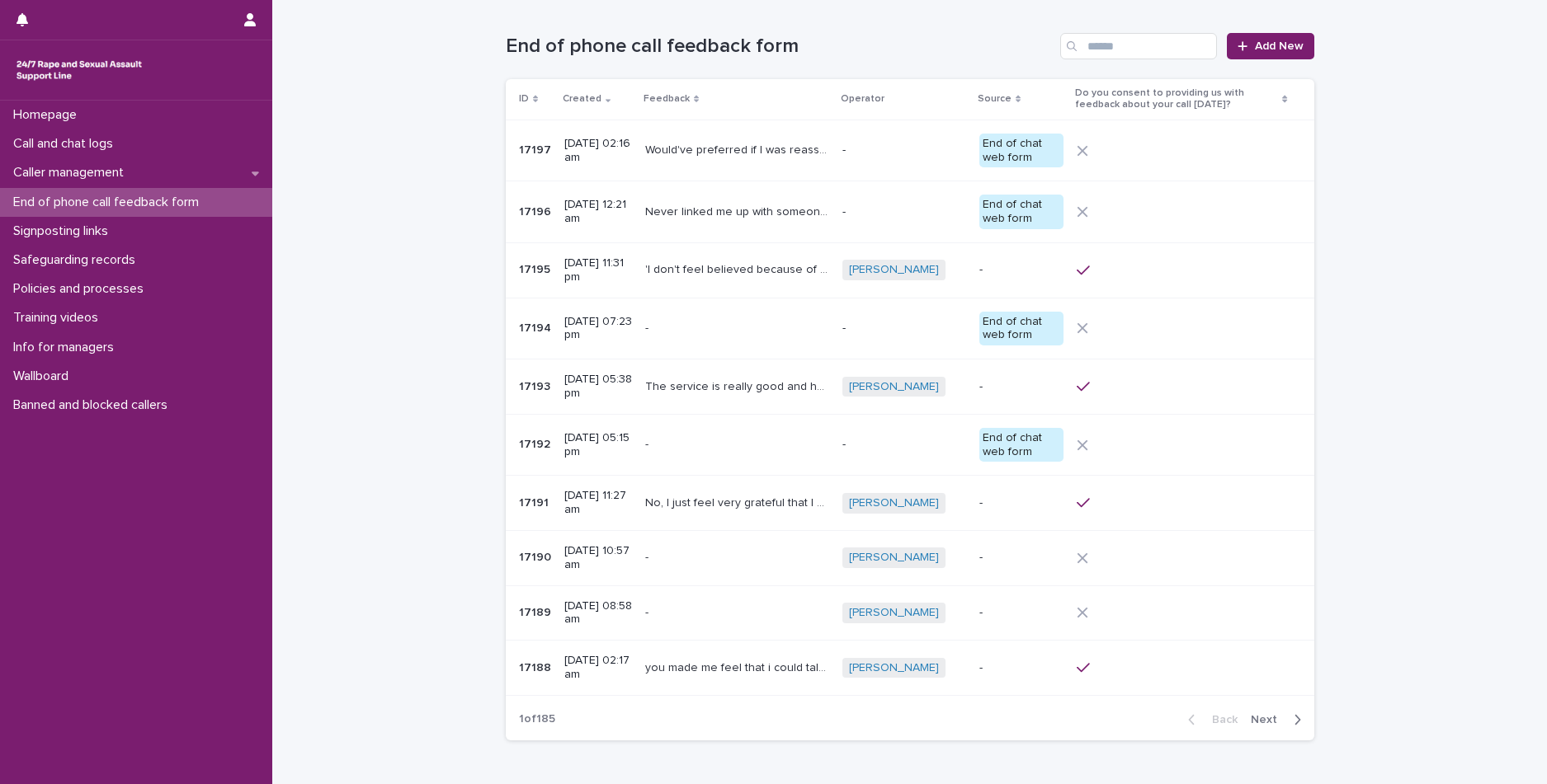
click at [745, 154] on p "Would've preferred if I was reassured about my immediate concerns than having t…" at bounding box center [739, 149] width 187 height 18
